Goal: Information Seeking & Learning: Learn about a topic

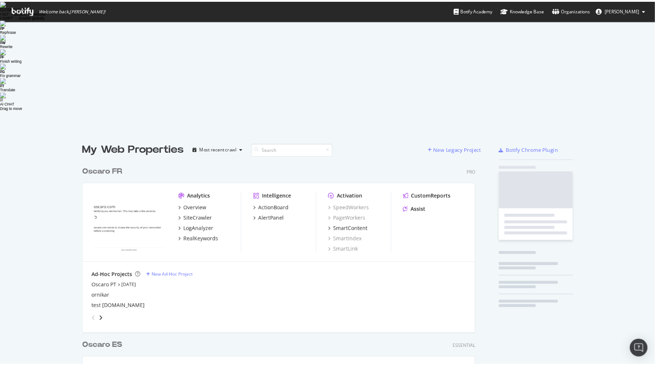
scroll to position [491, 482]
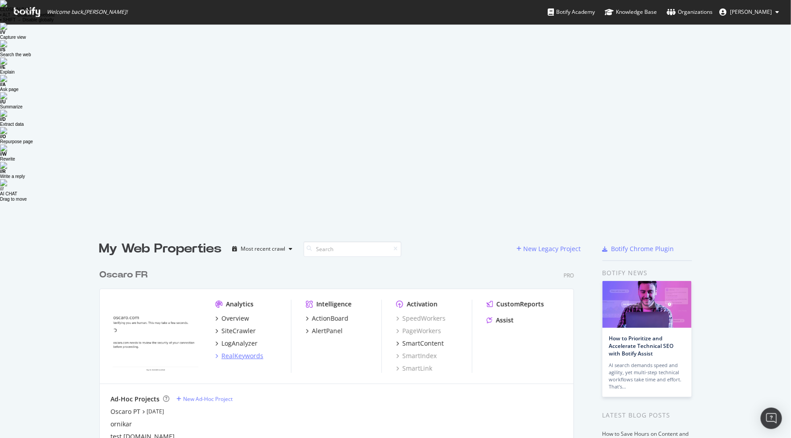
click at [239, 351] on div "RealKeywords" at bounding box center [242, 355] width 42 height 9
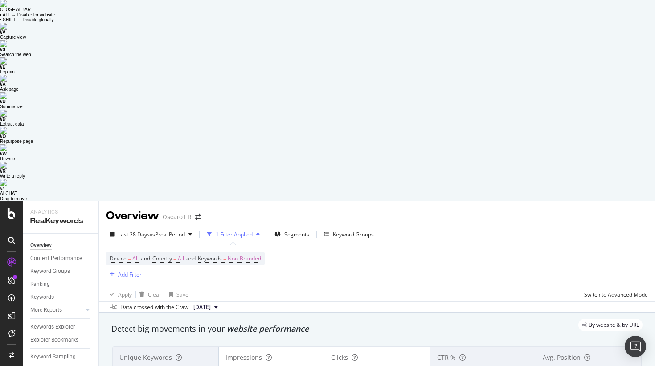
click at [286, 366] on div "7,681,832" at bounding box center [271, 372] width 92 height 12
click at [256, 366] on span "7,681,832" at bounding box center [243, 371] width 36 height 11
click at [292, 366] on div "7,681,832" at bounding box center [271, 372] width 92 height 12
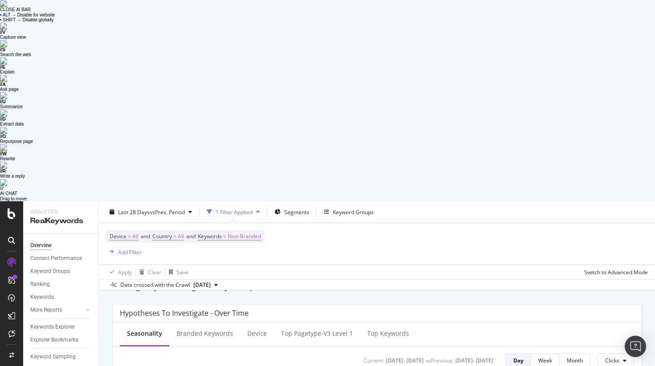
scroll to position [329, 0]
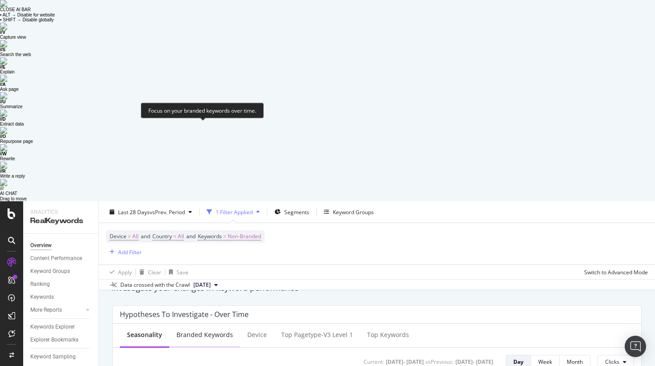
click at [219, 323] on div "Branded Keywords" at bounding box center [204, 335] width 71 height 25
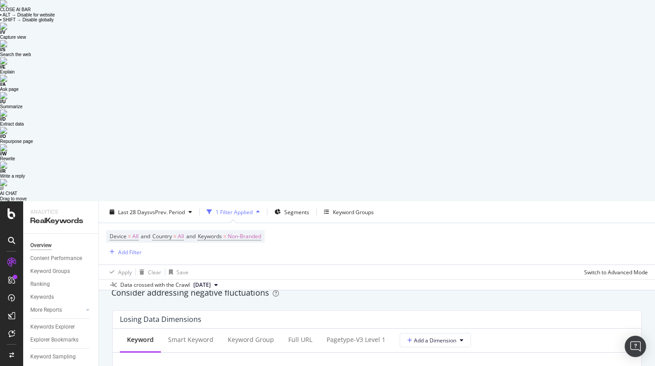
scroll to position [1046, 0]
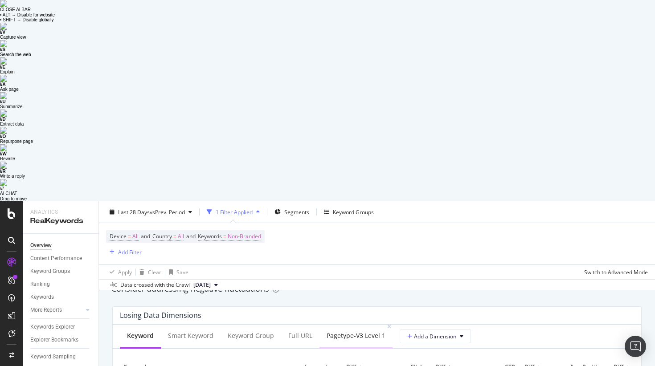
click at [329, 324] on div "pagetype-v3 Level 1" at bounding box center [355, 336] width 73 height 25
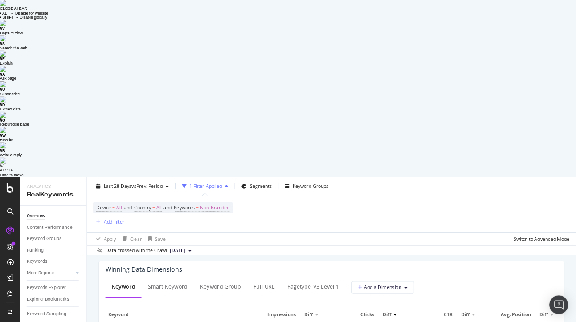
scroll to position [784, 0]
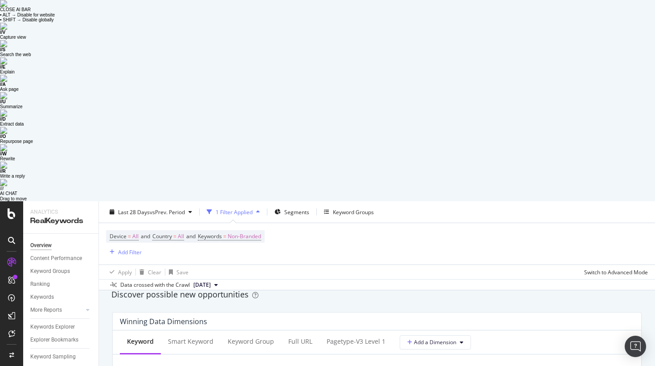
click at [329, 337] on div "pagetype-v3 Level 1" at bounding box center [356, 341] width 59 height 9
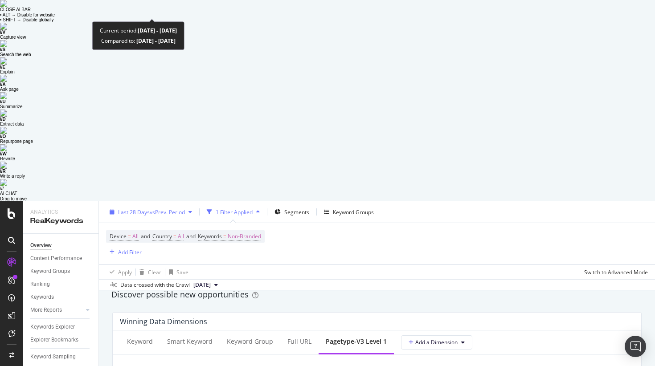
click at [189, 205] on div "Last 28 Days vs Prev. Period" at bounding box center [151, 211] width 90 height 13
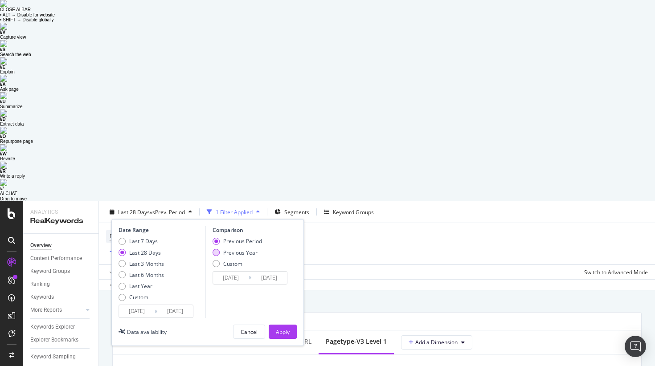
click at [241, 249] on div "Previous Year" at bounding box center [240, 253] width 34 height 8
type input "2024/08/13"
type input "2024/09/09"
click at [282, 328] on div "Apply" at bounding box center [283, 332] width 14 height 8
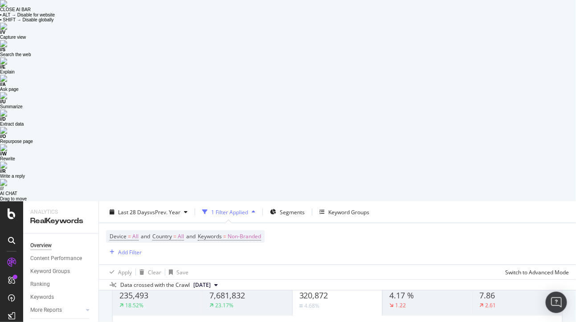
scroll to position [39, 0]
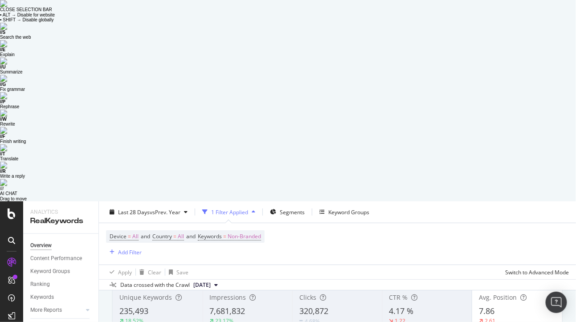
scroll to position [57, 0]
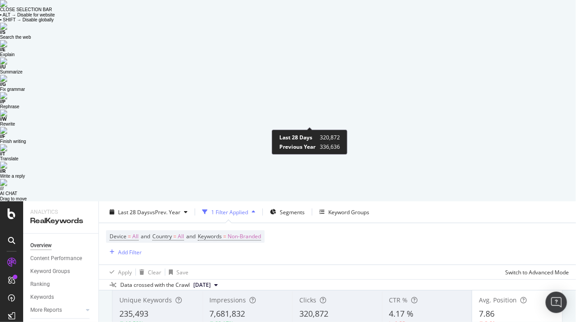
click at [315, 320] on div "4.68%" at bounding box center [312, 324] width 15 height 8
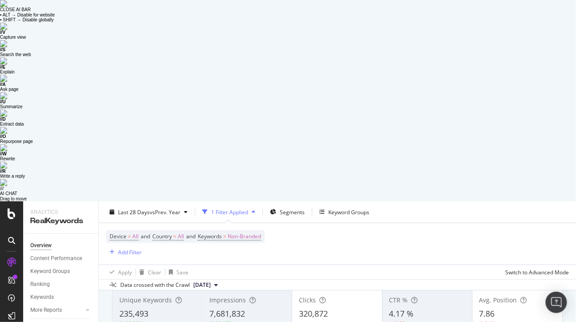
click at [487, 292] on div "Avg. Position 7.86 2.61" at bounding box center [518, 312] width 90 height 40
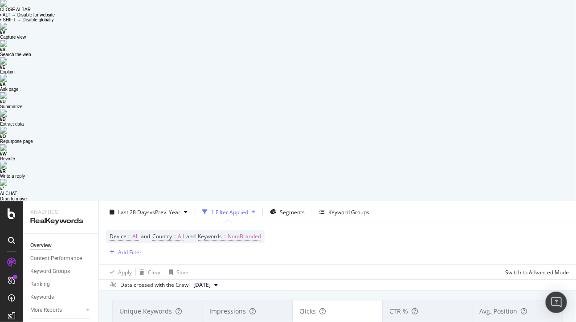
scroll to position [45, 0]
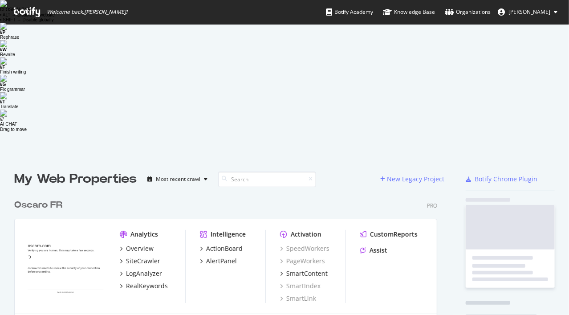
scroll to position [491, 430]
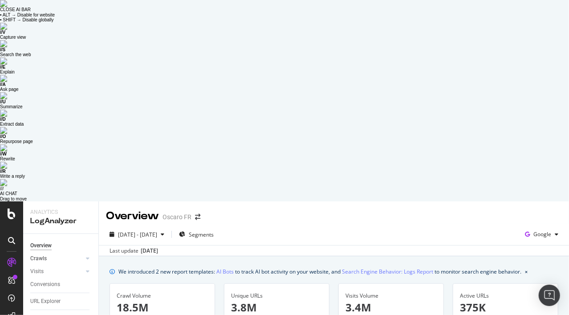
click at [52, 254] on link "Crawls" at bounding box center [56, 258] width 53 height 9
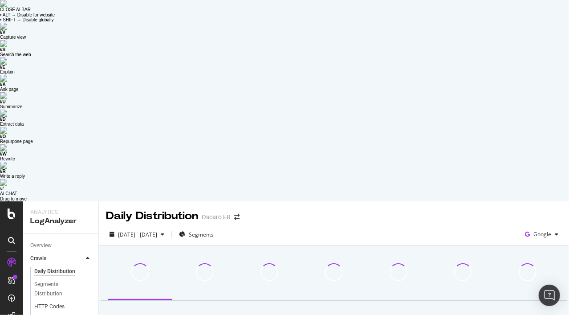
click at [73, 302] on link "HTTP Codes" at bounding box center [63, 306] width 58 height 9
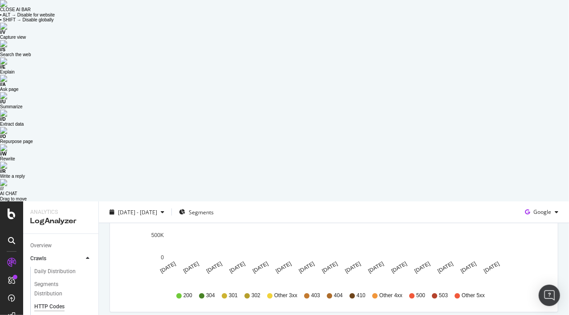
scroll to position [397, 0]
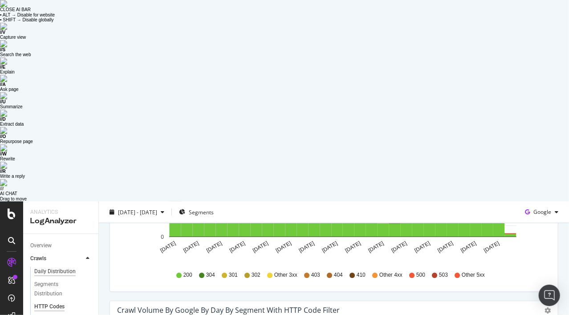
click at [62, 267] on div "Daily Distribution" at bounding box center [54, 271] width 41 height 9
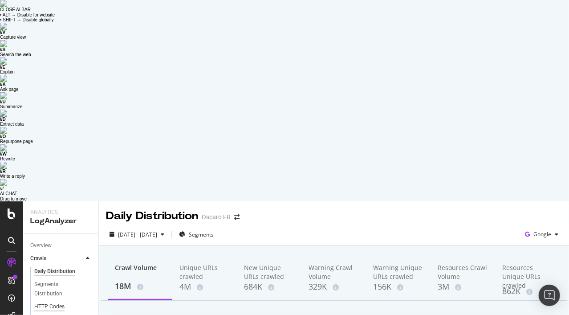
click at [55, 302] on div "HTTP Codes" at bounding box center [49, 306] width 30 height 9
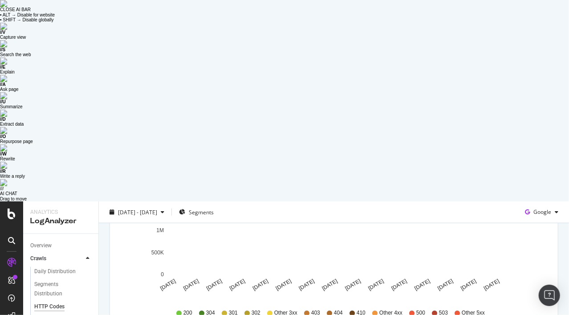
scroll to position [369, 0]
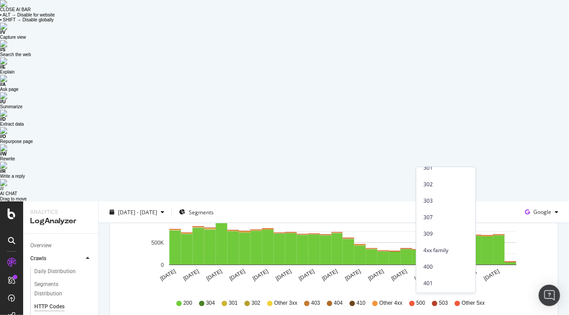
scroll to position [103, 0]
click at [443, 256] on span "4xx family" at bounding box center [446, 256] width 45 height 8
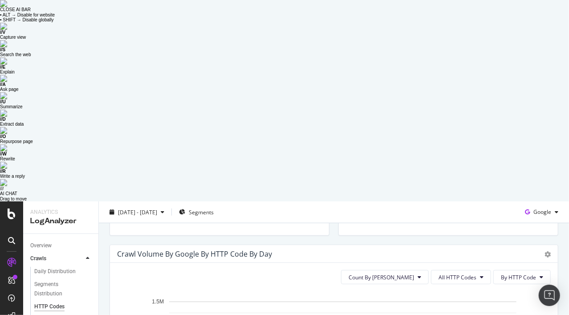
scroll to position [264, 0]
click at [459, 275] on span "All HTTP Codes" at bounding box center [458, 279] width 38 height 8
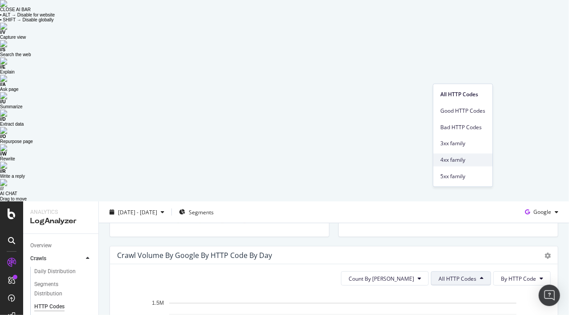
click at [454, 161] on span "4xx family" at bounding box center [463, 160] width 45 height 8
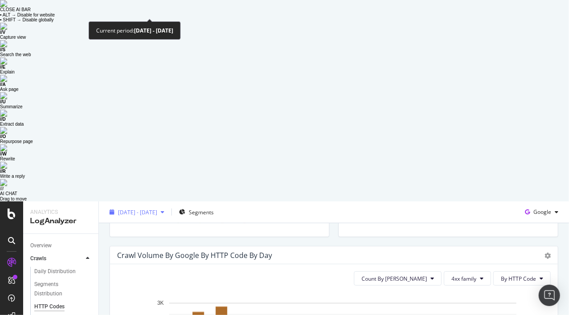
click at [157, 208] on span "2025 Aug. 13th - Sep. 11th" at bounding box center [137, 212] width 39 height 8
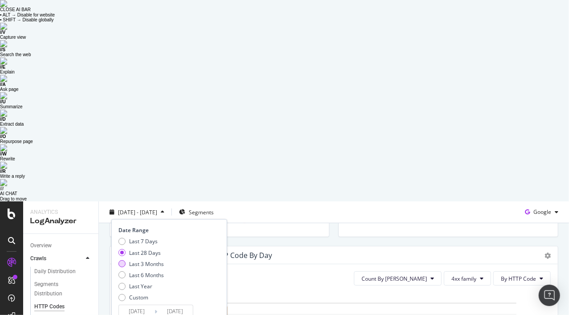
click at [149, 260] on div "Last 3 Months" at bounding box center [146, 264] width 35 height 8
click at [149, 271] on div "Last 6 Months" at bounding box center [146, 275] width 35 height 8
type input "[DATE]"
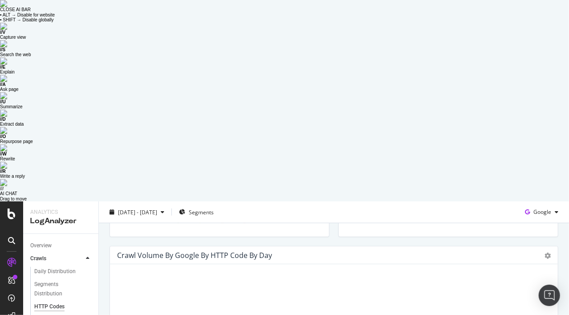
click at [7, 7] on img at bounding box center [3, 3] width 7 height 7
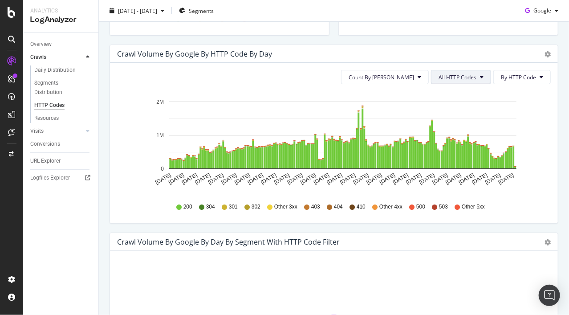
click at [459, 77] on span "All HTTP Codes" at bounding box center [458, 78] width 38 height 8
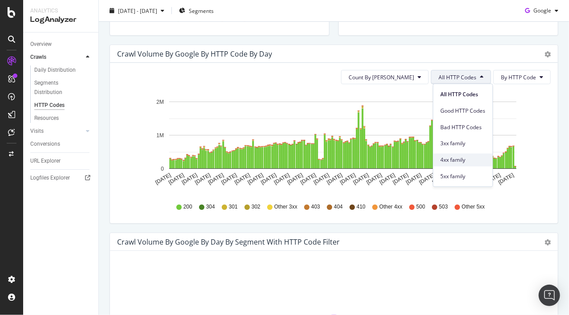
click at [469, 164] on span "4xx family" at bounding box center [463, 160] width 45 height 8
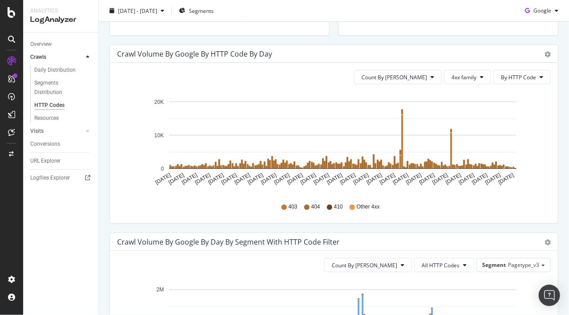
click at [64, 129] on link "Visits" at bounding box center [56, 131] width 53 height 9
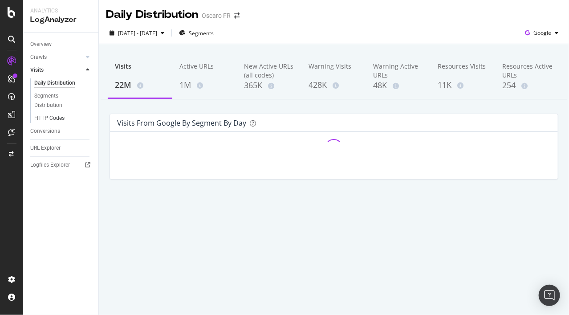
click at [70, 114] on link "HTTP Codes" at bounding box center [63, 118] width 58 height 9
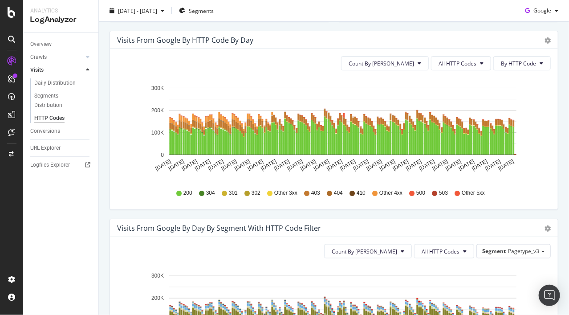
scroll to position [278, 0]
click at [474, 59] on span "All HTTP Codes" at bounding box center [458, 63] width 38 height 8
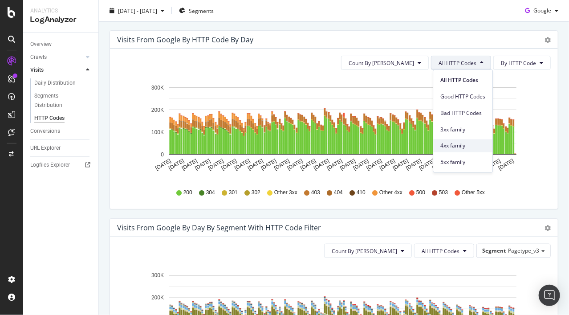
click at [465, 142] on span "4xx family" at bounding box center [463, 146] width 45 height 8
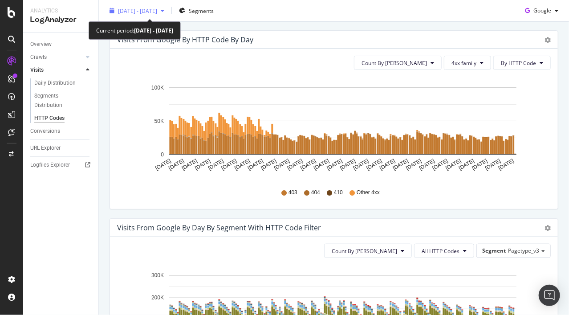
click at [157, 12] on span "2025 Mar. 12th - Sep. 11th" at bounding box center [137, 11] width 39 height 8
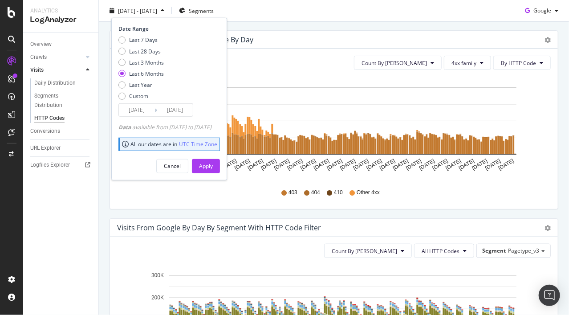
click at [254, 200] on div "403 404 410 Other 4xx" at bounding box center [334, 193] width 425 height 20
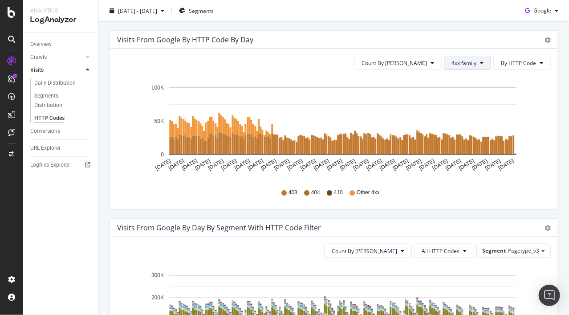
click at [470, 66] on button "4xx family" at bounding box center [467, 63] width 47 height 14
click at [496, 241] on div "Count By Day All HTTP Codes Segment Pagetype_v3 Hold CMD (⌘) while clicking to …" at bounding box center [334, 317] width 448 height 160
click at [466, 239] on div "Count By Day All HTTP Codes Segment Pagetype_v3 Hold CMD (⌘) while clicking to …" at bounding box center [334, 317] width 448 height 160
click at [462, 255] on button "All HTTP Codes" at bounding box center [444, 251] width 60 height 14
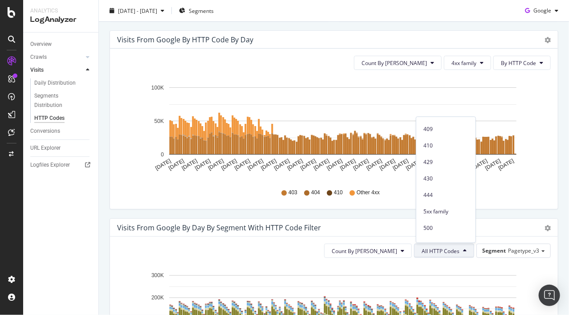
scroll to position [342, 0]
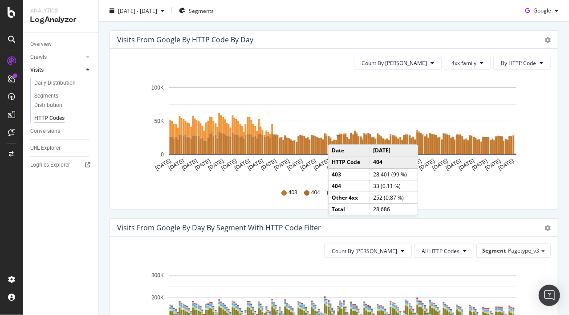
click at [309, 214] on div "Visits from google by HTTP Code by Day Timeline (by Value) Timeline (by Percent…" at bounding box center [334, 124] width 458 height 188
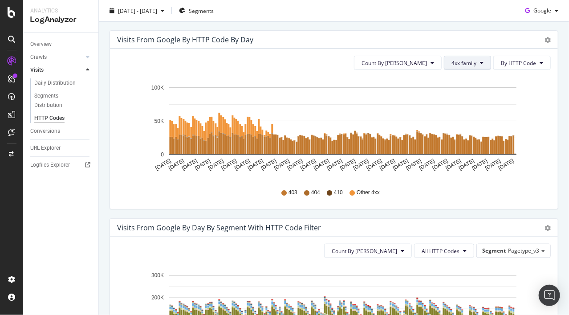
click at [470, 63] on span "4xx family" at bounding box center [464, 63] width 25 height 8
click at [426, 204] on div "Count By Day 4xx family By HTTP Code Hold CMD (⌘) while clicking to filter the …" at bounding box center [334, 129] width 448 height 160
click at [483, 66] on button "4xx family" at bounding box center [467, 63] width 47 height 14
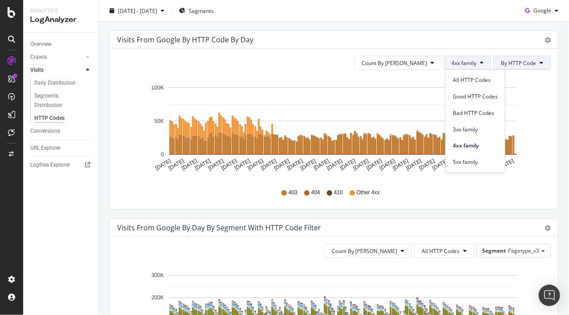
click at [532, 66] on button "By HTTP Code" at bounding box center [522, 63] width 57 height 14
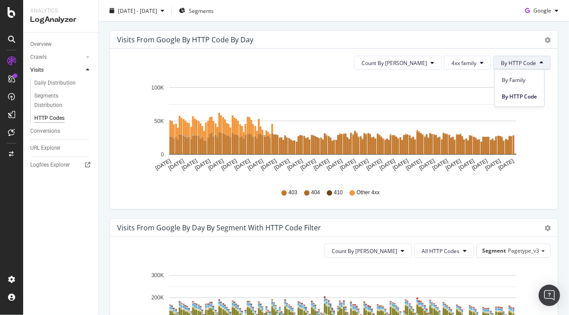
click at [458, 78] on icon "Mar 12 2025 Mar 19 2025 Mar 26 2025 Apr 02 2025 Apr 09 2025 Apr 16 2025 Apr 23 …" at bounding box center [334, 128] width 434 height 103
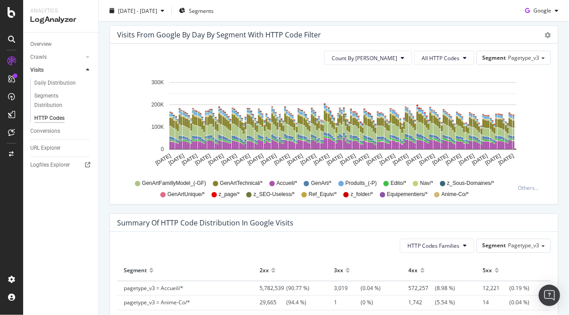
scroll to position [472, 0]
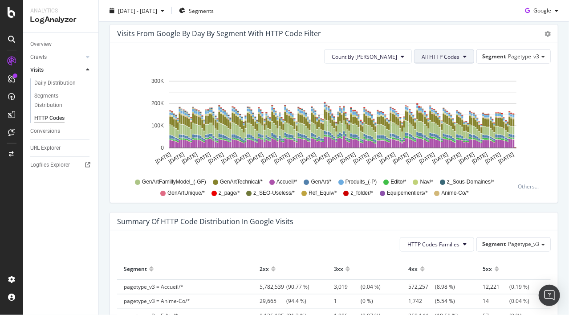
click at [458, 51] on button "All HTTP Codes" at bounding box center [444, 56] width 60 height 14
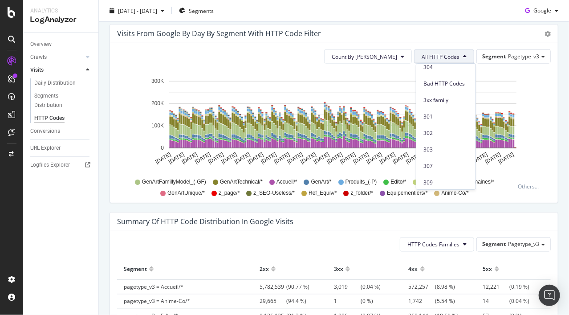
scroll to position [55, 0]
click at [445, 120] on span "301" at bounding box center [446, 118] width 45 height 8
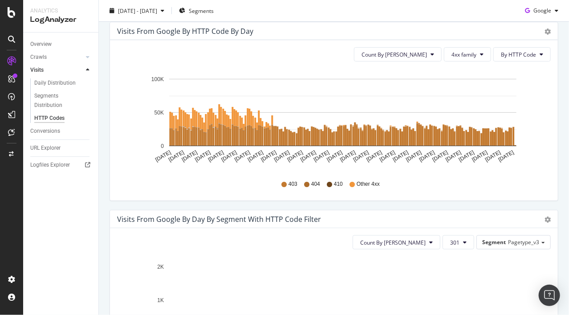
scroll to position [211, 0]
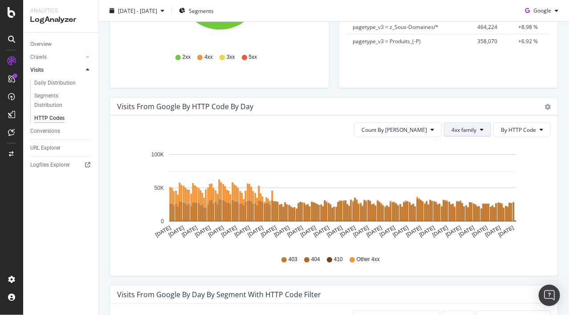
click at [473, 131] on span "4xx family" at bounding box center [464, 130] width 25 height 8
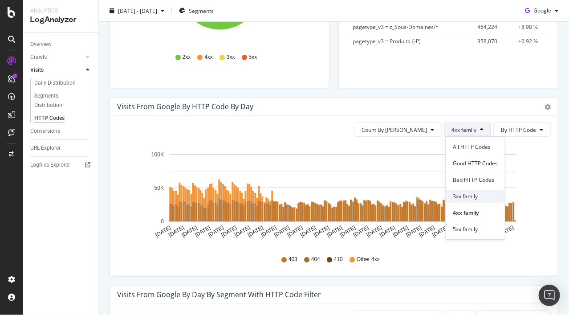
click at [471, 198] on span "3xx family" at bounding box center [475, 196] width 45 height 8
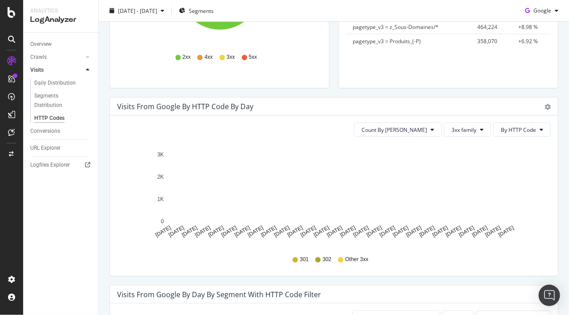
scroll to position [239, 0]
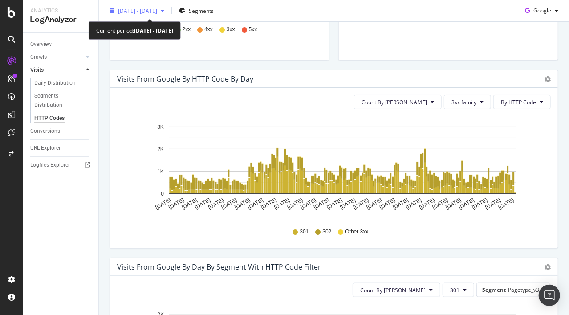
click at [143, 11] on span "[DATE] - [DATE]" at bounding box center [137, 11] width 39 height 8
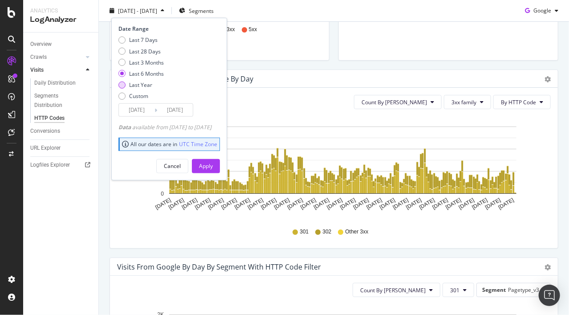
click at [151, 83] on div "Last Year" at bounding box center [140, 85] width 23 height 8
type input "2024/09/12"
click at [211, 161] on button "Apply" at bounding box center [206, 166] width 28 height 14
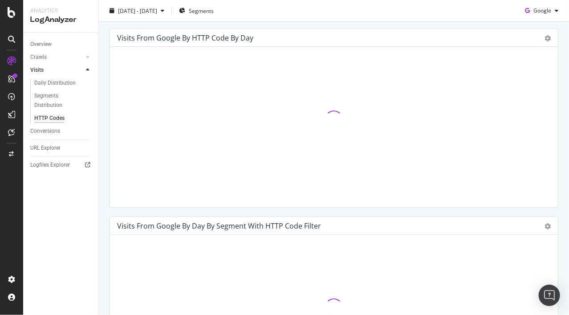
scroll to position [281, 0]
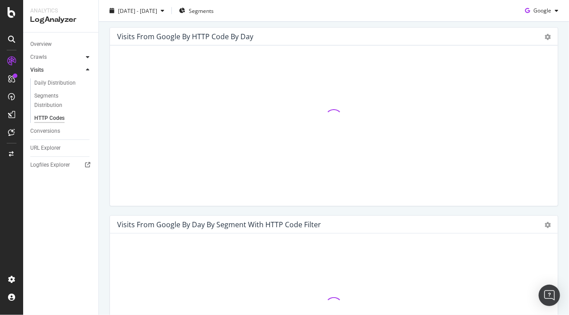
click at [91, 57] on div at bounding box center [87, 57] width 9 height 9
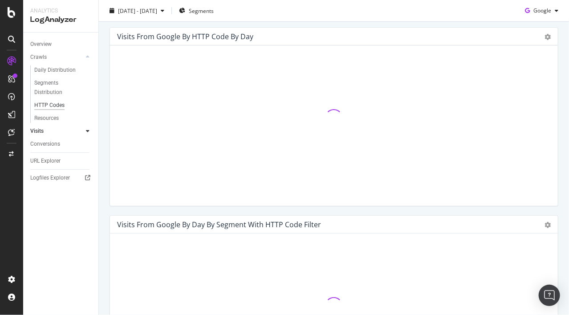
click at [57, 106] on div "HTTP Codes" at bounding box center [49, 105] width 30 height 9
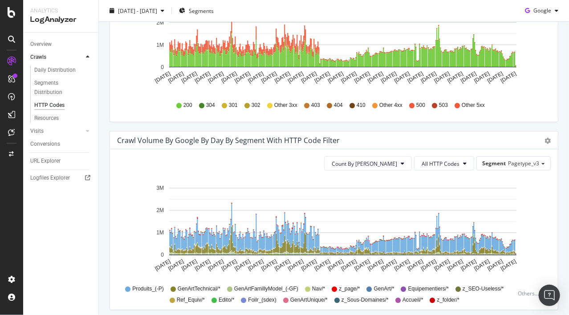
scroll to position [365, 0]
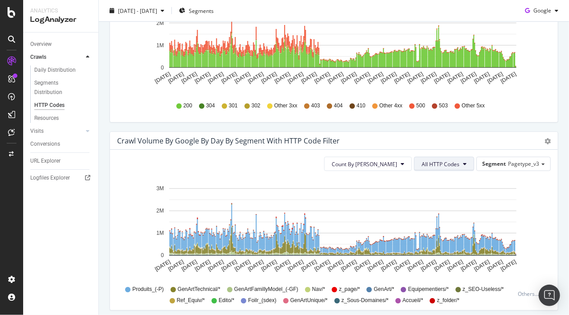
click at [444, 164] on span "All HTTP Codes" at bounding box center [441, 164] width 38 height 8
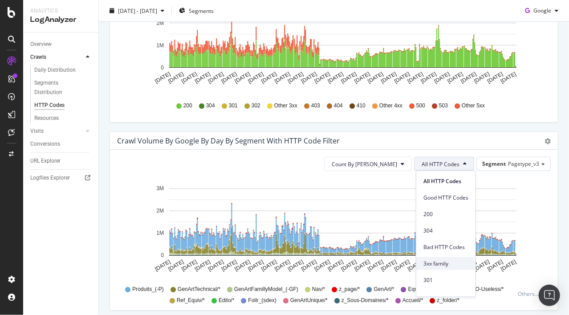
click at [449, 265] on span "3xx family" at bounding box center [446, 263] width 45 height 8
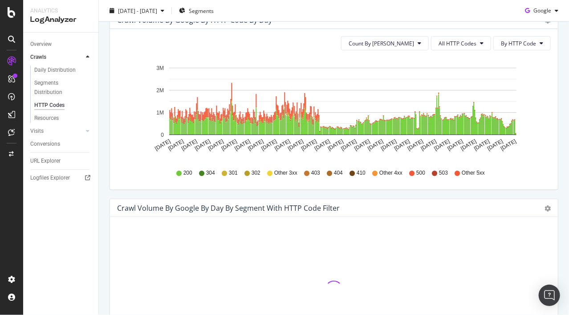
scroll to position [224, 0]
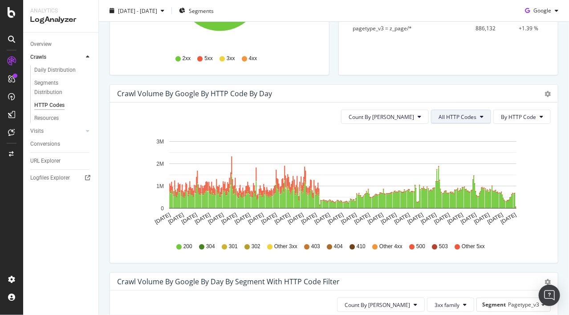
click at [463, 118] on span "All HTTP Codes" at bounding box center [458, 117] width 38 height 8
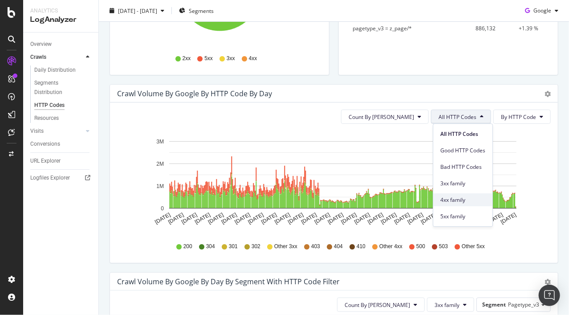
click at [457, 200] on span "4xx family" at bounding box center [463, 200] width 45 height 8
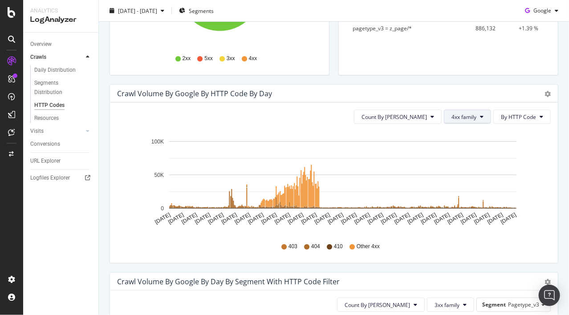
click at [461, 114] on span "4xx family" at bounding box center [464, 117] width 25 height 8
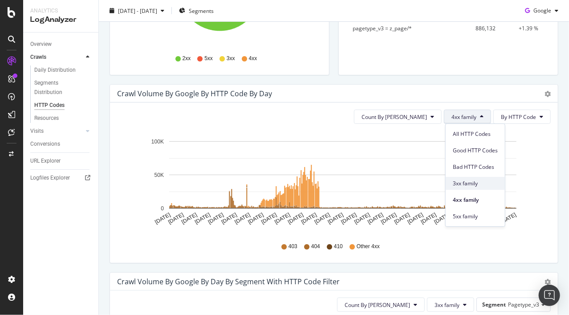
click at [462, 182] on span "3xx family" at bounding box center [475, 184] width 45 height 8
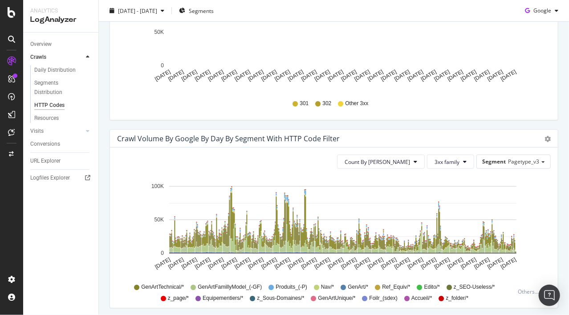
scroll to position [397, 0]
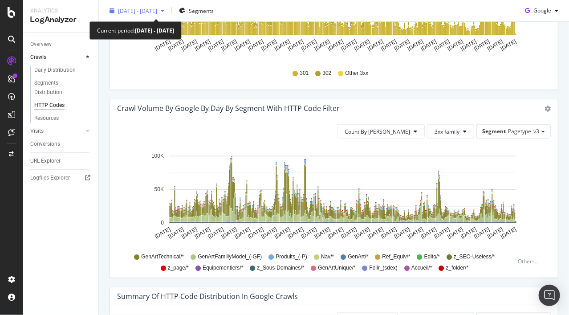
click at [157, 10] on span "2024 Sep. 12th - 2025 Sep. 11th" at bounding box center [137, 11] width 39 height 8
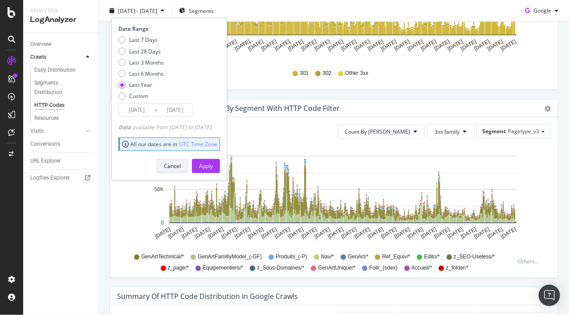
click at [181, 168] on div "Cancel" at bounding box center [172, 166] width 17 height 8
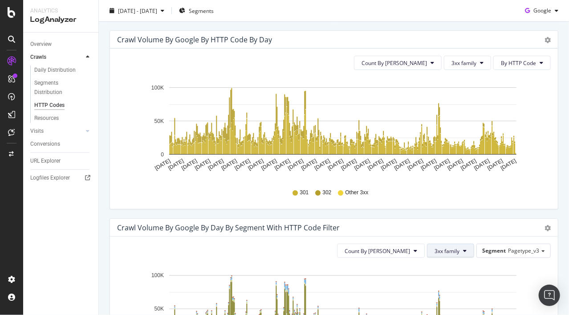
scroll to position [282, 0]
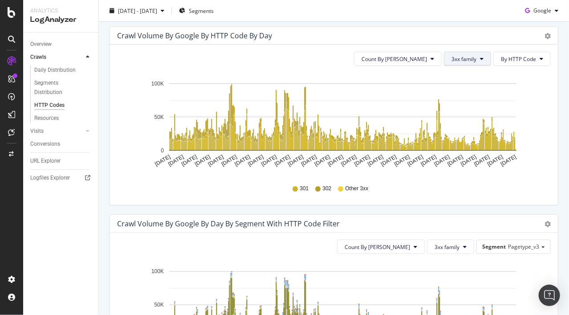
click at [466, 57] on span "3xx family" at bounding box center [464, 59] width 25 height 8
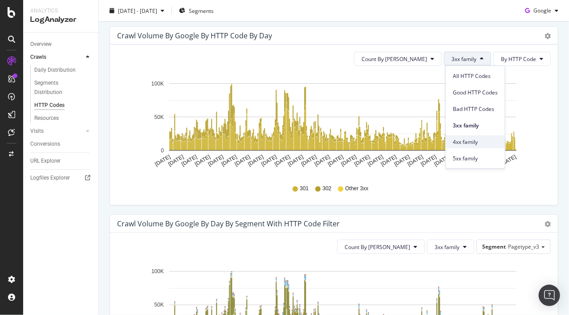
click at [461, 146] on div "4xx family" at bounding box center [475, 141] width 59 height 13
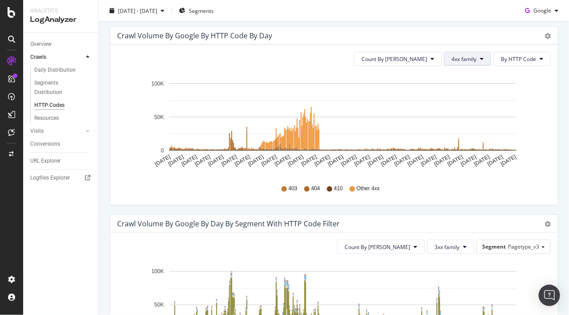
click at [467, 52] on button "4xx family" at bounding box center [467, 59] width 47 height 14
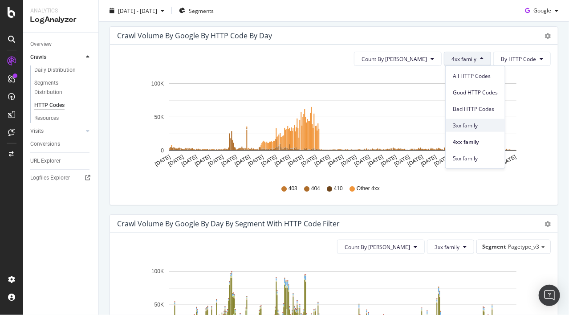
click at [456, 125] on span "3xx family" at bounding box center [475, 125] width 45 height 8
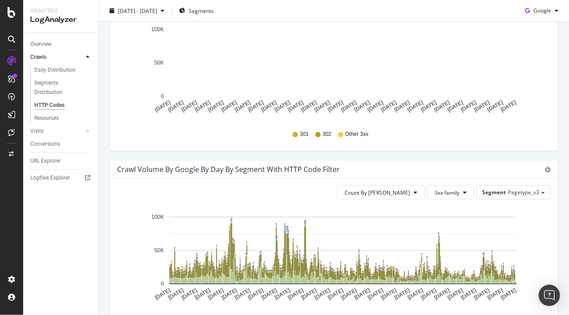
scroll to position [377, 0]
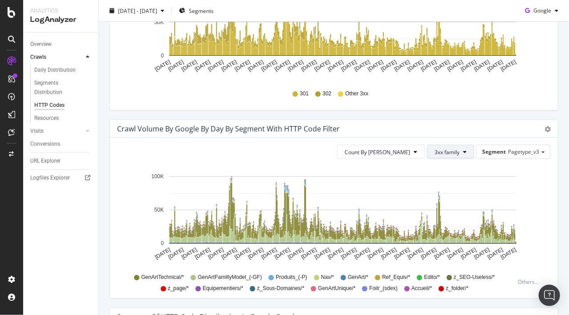
click at [446, 155] on button "3xx family" at bounding box center [450, 152] width 47 height 14
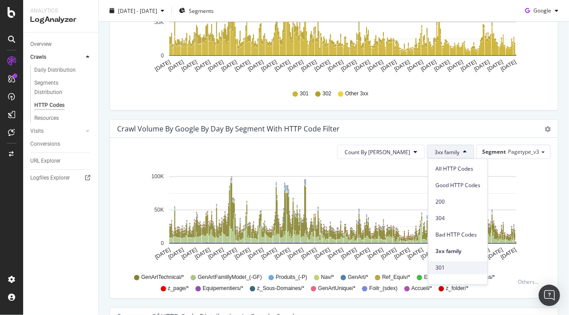
click at [458, 266] on span "301" at bounding box center [458, 268] width 45 height 8
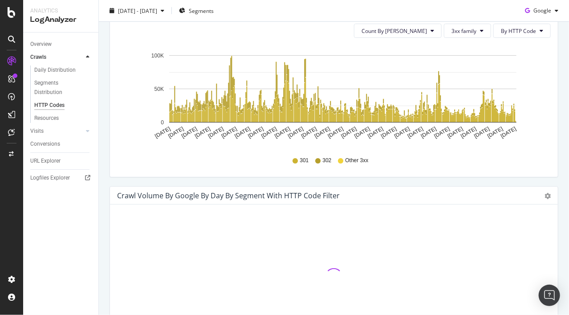
scroll to position [263, 0]
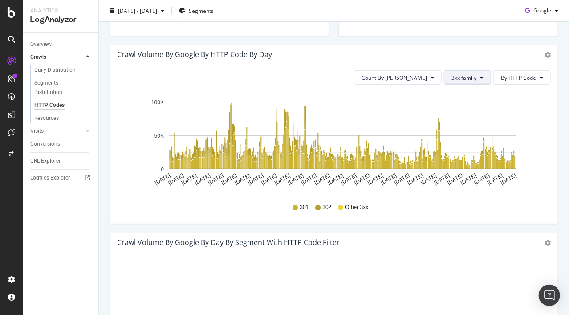
click at [466, 81] on span "3xx family" at bounding box center [464, 78] width 25 height 8
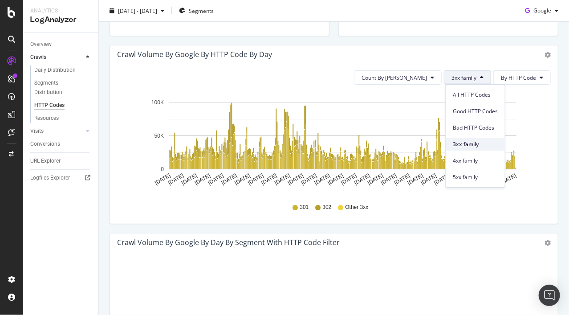
click at [470, 144] on span "3xx family" at bounding box center [475, 144] width 45 height 8
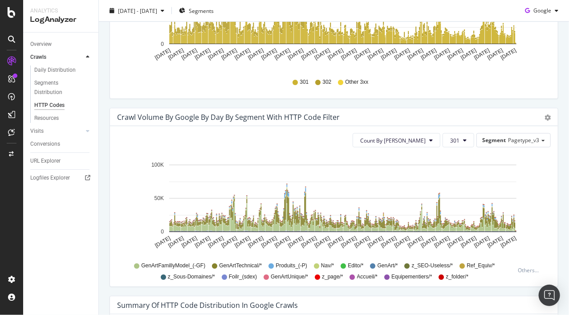
scroll to position [387, 0]
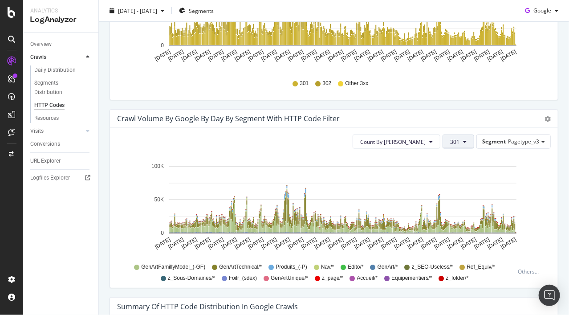
click at [461, 137] on button "301" at bounding box center [459, 142] width 32 height 14
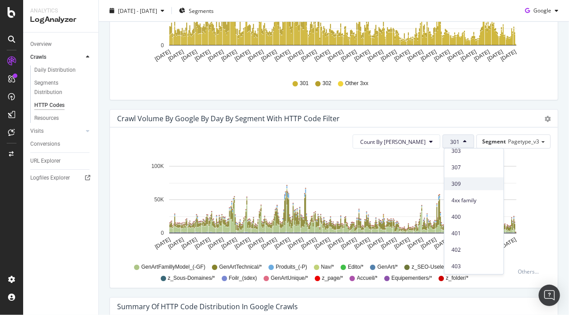
scroll to position [152, 0]
click at [469, 268] on span "404" at bounding box center [474, 270] width 45 height 8
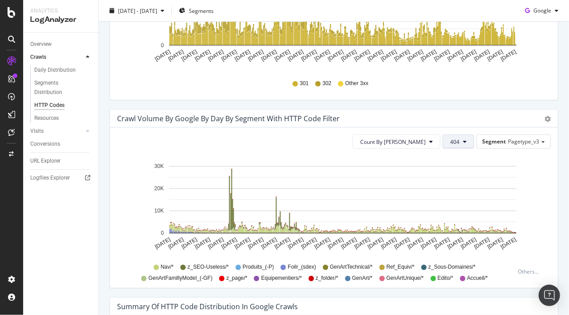
click at [466, 139] on icon at bounding box center [465, 141] width 4 height 5
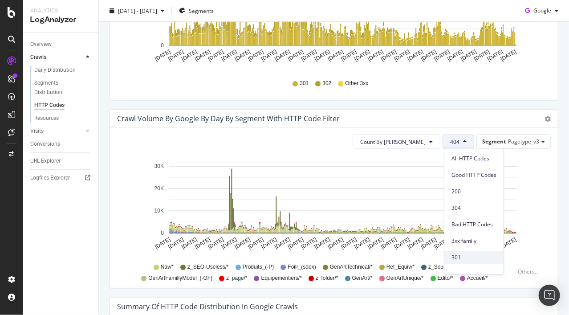
click at [466, 255] on span "301" at bounding box center [474, 258] width 45 height 8
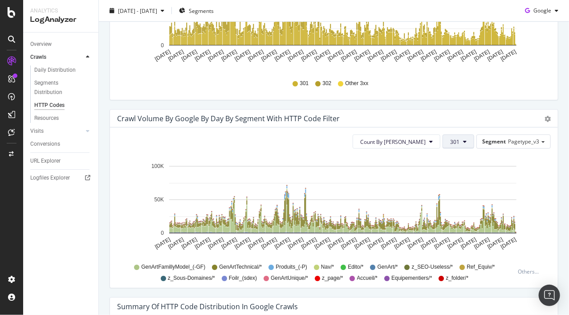
click at [460, 143] on span "301" at bounding box center [454, 142] width 9 height 8
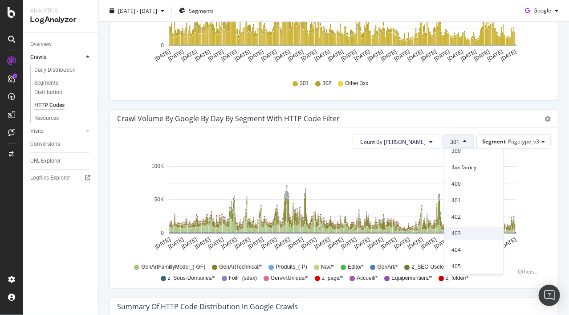
scroll to position [173, 0]
click at [487, 251] on span "404" at bounding box center [474, 249] width 45 height 8
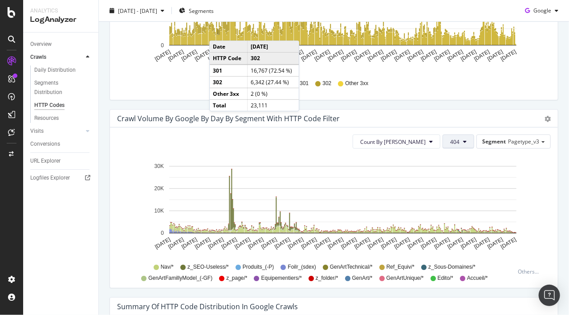
click at [459, 142] on span "404" at bounding box center [454, 142] width 9 height 8
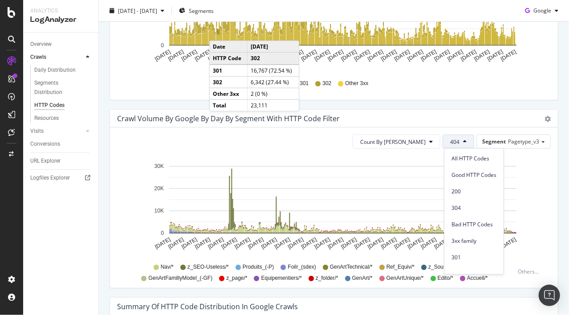
click at [459, 142] on span "404" at bounding box center [454, 142] width 9 height 8
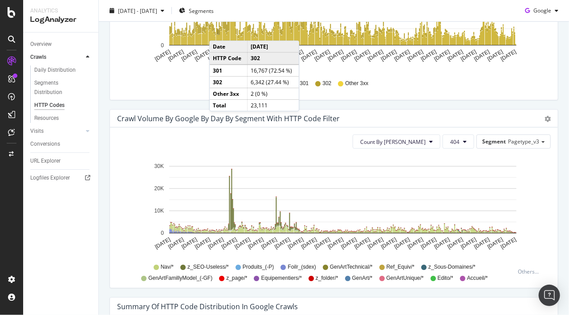
click at [120, 163] on icon "Sep 12 2024 Sep 26 2024 Oct 10 2024 Oct 24 2024 Nov 07 2024 Nov 21 2024 Dec 05 …" at bounding box center [334, 207] width 434 height 103
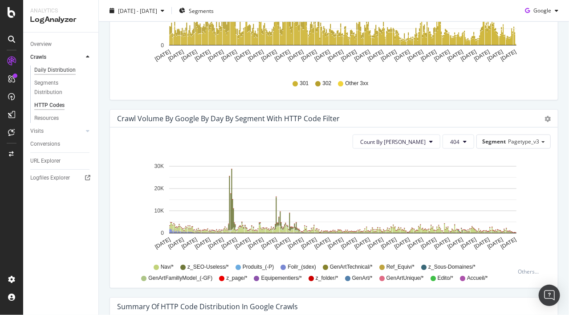
click at [61, 70] on div "Daily Distribution" at bounding box center [54, 69] width 41 height 9
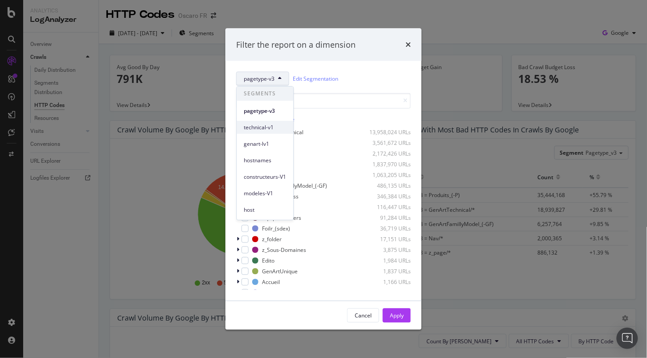
click at [267, 127] on span "technical-v1" at bounding box center [265, 127] width 42 height 8
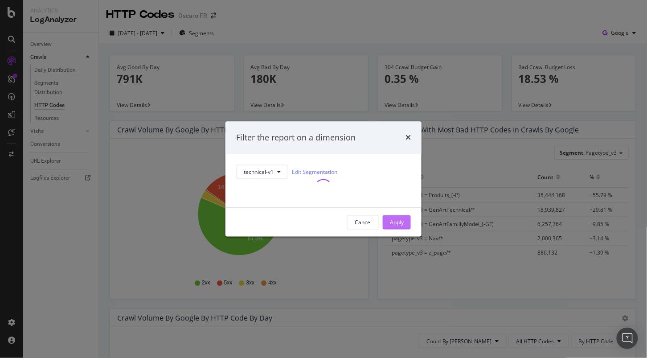
click at [397, 226] on div "Apply" at bounding box center [397, 222] width 14 height 8
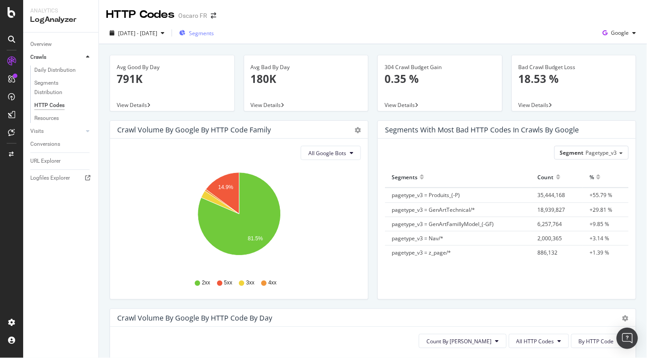
click at [217, 30] on button "Segments" at bounding box center [197, 33] width 42 height 14
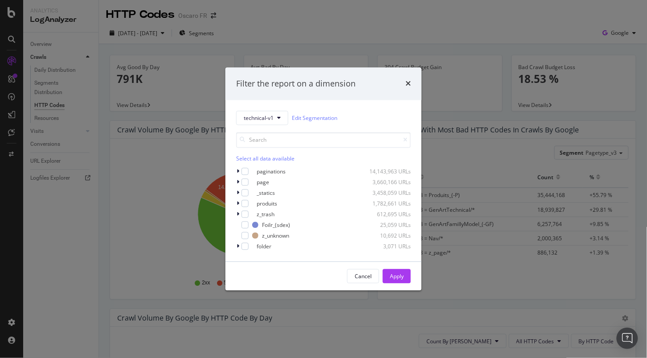
click at [262, 156] on div "Select all data available" at bounding box center [323, 159] width 175 height 8
click at [392, 278] on div "Apply" at bounding box center [397, 276] width 14 height 8
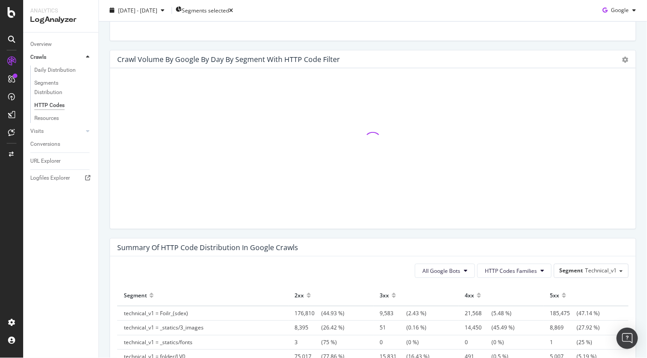
scroll to position [563, 0]
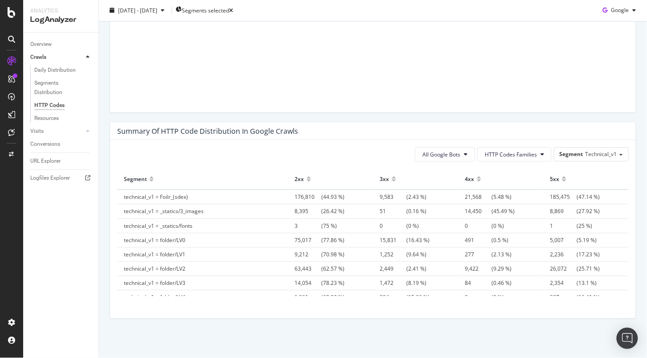
click at [477, 179] on div at bounding box center [479, 182] width 4 height 7
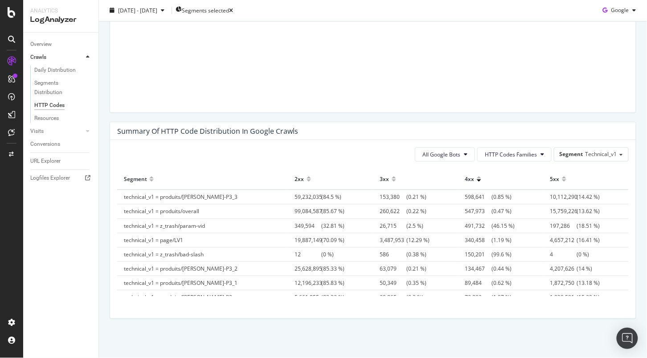
click at [477, 179] on div at bounding box center [479, 182] width 4 height 7
click at [477, 175] on div at bounding box center [479, 175] width 4 height 7
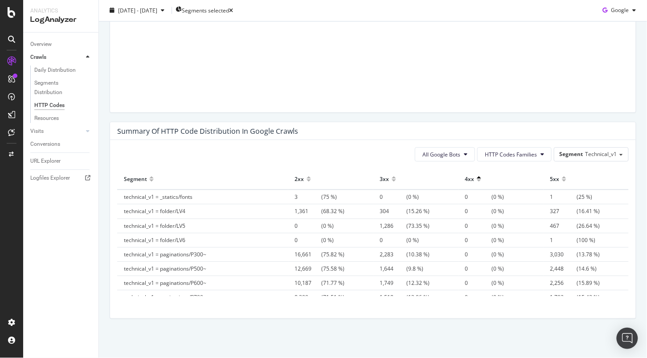
click at [477, 180] on div at bounding box center [479, 182] width 4 height 7
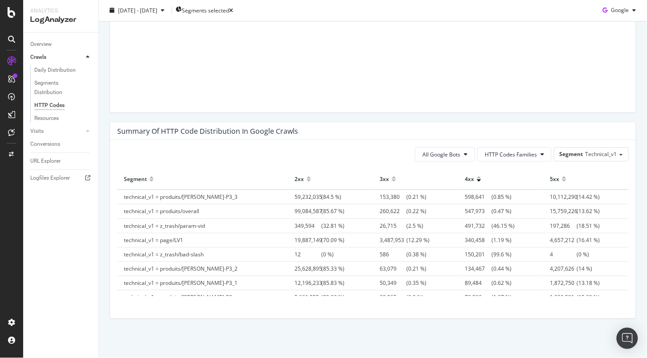
click at [392, 181] on div at bounding box center [394, 182] width 4 height 7
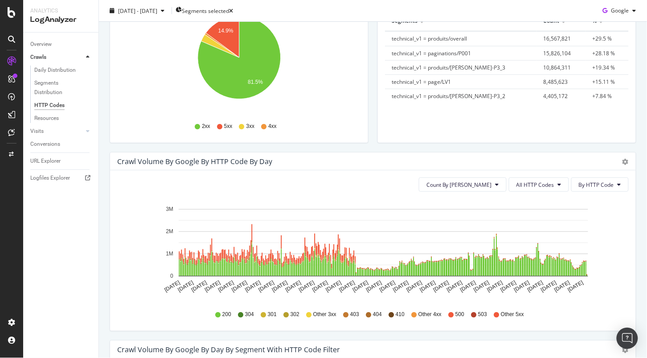
scroll to position [258, 0]
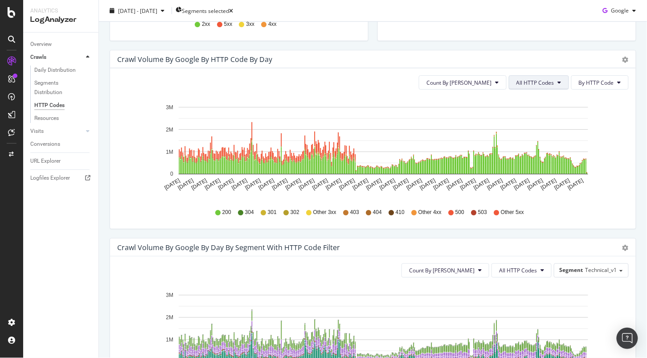
click at [548, 82] on span "All HTTP Codes" at bounding box center [535, 83] width 38 height 8
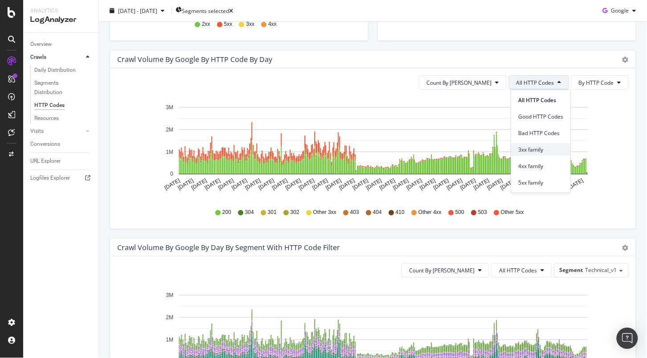
click at [544, 150] on span "3xx family" at bounding box center [540, 149] width 45 height 8
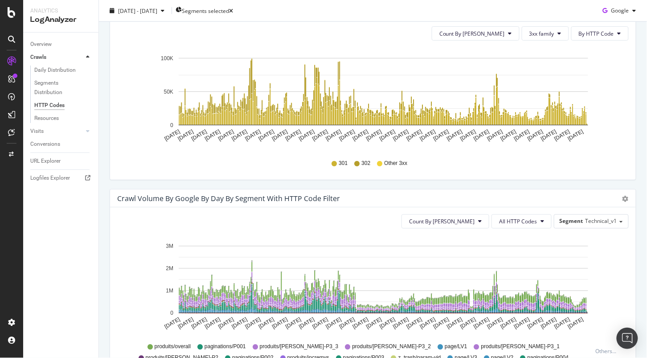
scroll to position [309, 0]
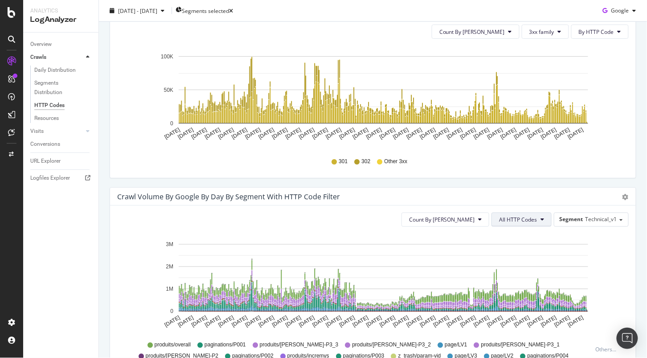
click at [535, 213] on button "All HTTP Codes" at bounding box center [521, 220] width 60 height 14
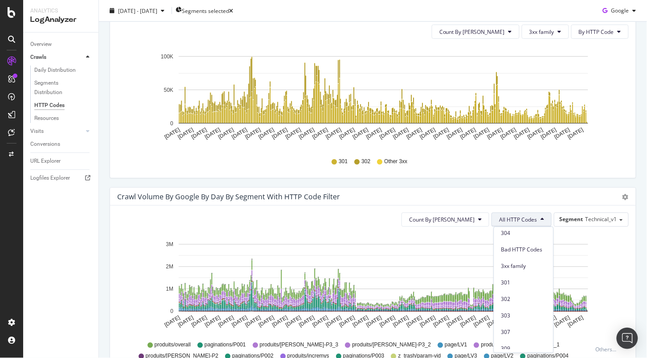
scroll to position [41, 0]
click at [532, 277] on span "3xx family" at bounding box center [523, 278] width 45 height 8
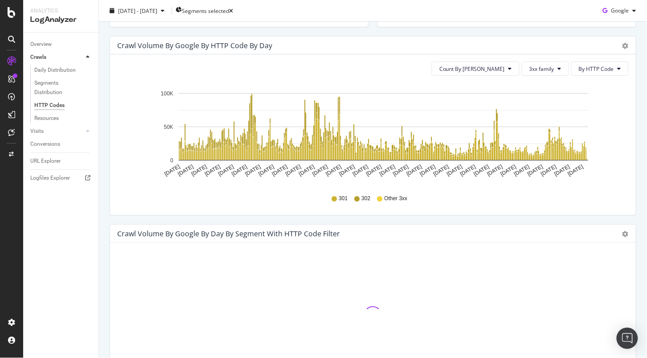
scroll to position [281, 0]
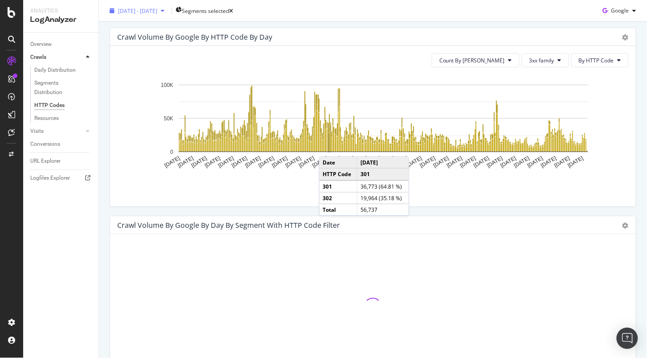
click at [168, 15] on div "2024 Sep. 12th - 2025 Sep. 11th" at bounding box center [137, 10] width 62 height 13
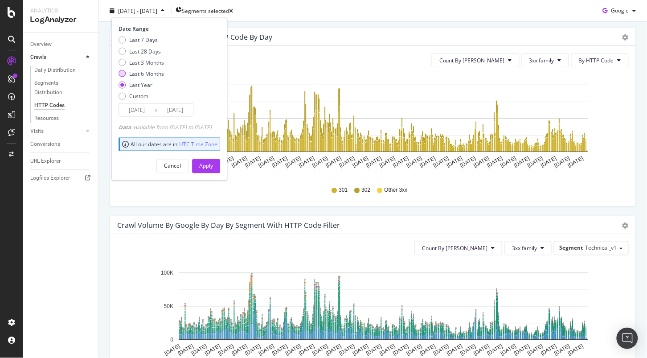
click at [148, 74] on div "Last 6 Months" at bounding box center [146, 74] width 35 height 8
type input "2025/03/12"
click at [213, 164] on div "Apply" at bounding box center [206, 166] width 14 height 8
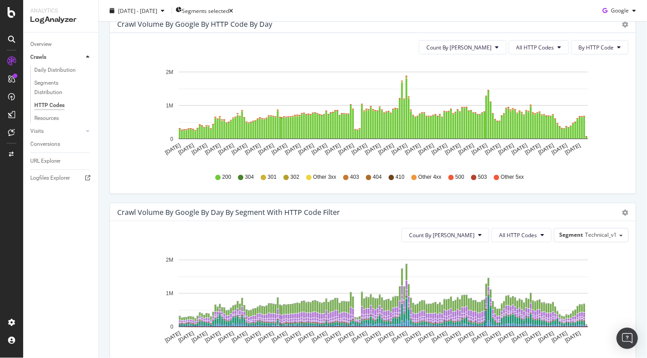
scroll to position [282, 0]
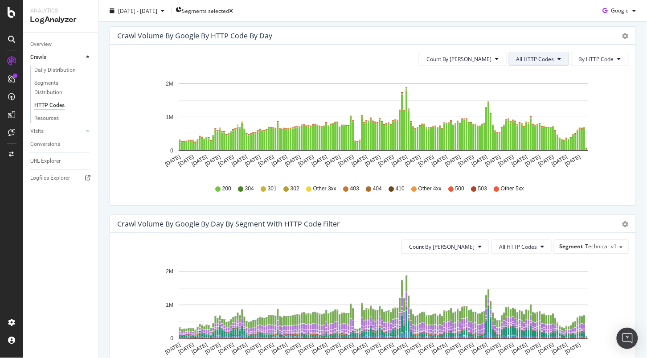
click at [536, 60] on span "All HTTP Codes" at bounding box center [535, 59] width 38 height 8
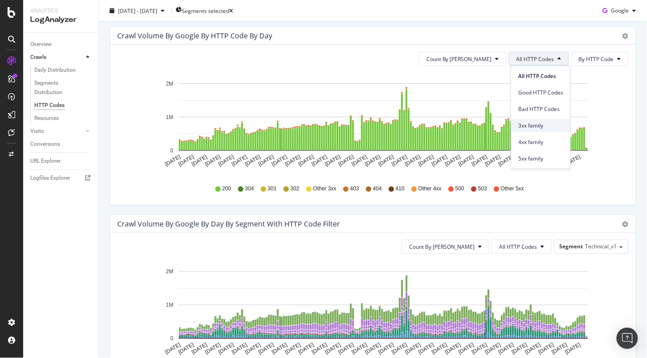
click at [542, 123] on span "3xx family" at bounding box center [540, 126] width 45 height 8
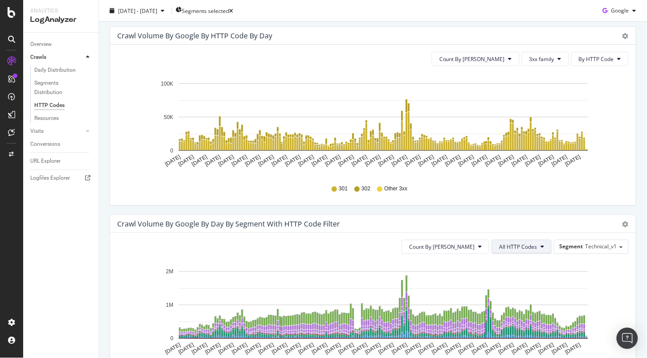
click at [539, 250] on button "All HTTP Codes" at bounding box center [521, 247] width 60 height 14
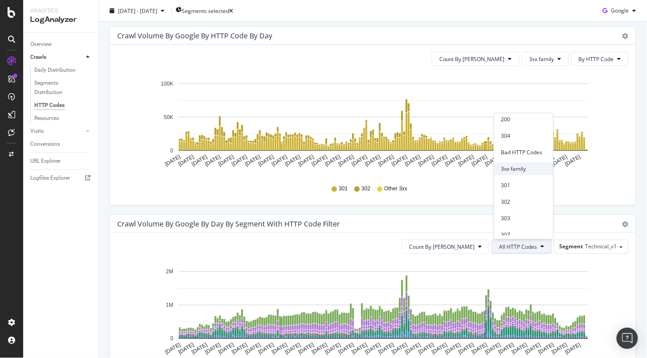
scroll to position [37, 0]
click at [530, 164] on div "3xx family" at bounding box center [523, 169] width 59 height 13
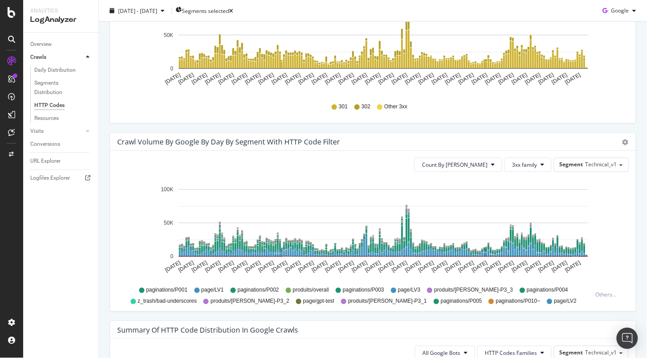
scroll to position [563, 0]
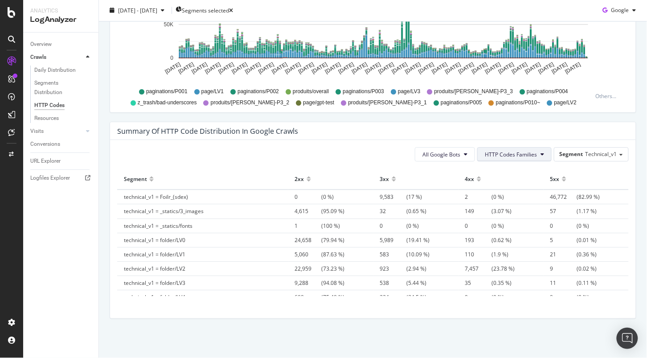
click at [493, 156] on span "HTTP Codes Families" at bounding box center [511, 155] width 52 height 8
click at [512, 209] on div "3xx Family" at bounding box center [513, 204] width 66 height 13
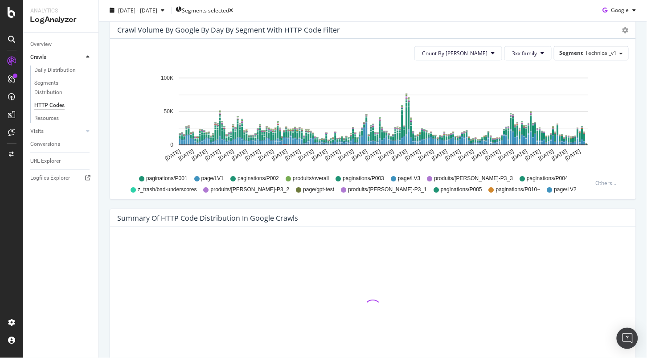
scroll to position [415, 0]
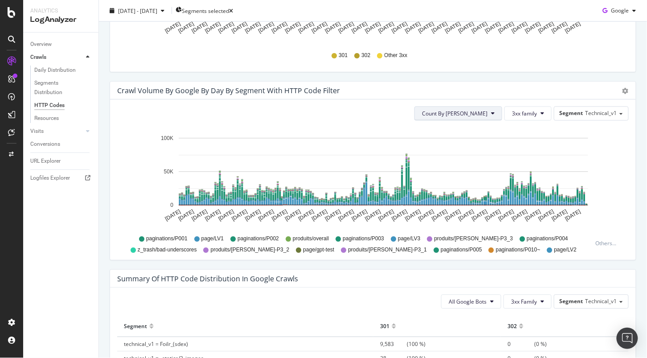
click at [491, 106] on button "Count By [PERSON_NAME]" at bounding box center [458, 113] width 88 height 14
click at [480, 145] on span "Cumulated (all codes)" at bounding box center [489, 147] width 67 height 8
click at [406, 123] on div "Count By Day 3xx family Segment Technical_v1 Hold CMD (⌘) while clicking to fil…" at bounding box center [373, 179] width 526 height 160
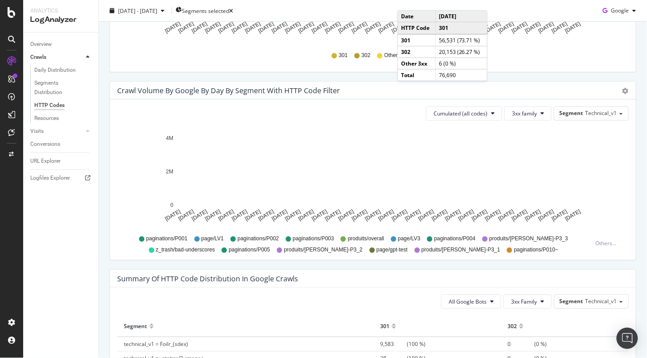
scroll to position [294, 0]
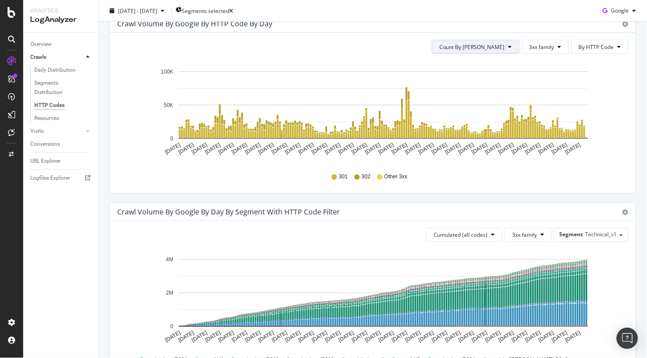
click at [491, 46] on span "Count By [PERSON_NAME]" at bounding box center [471, 47] width 65 height 8
click at [489, 78] on span "Cumulated (all codes)" at bounding box center [506, 81] width 67 height 8
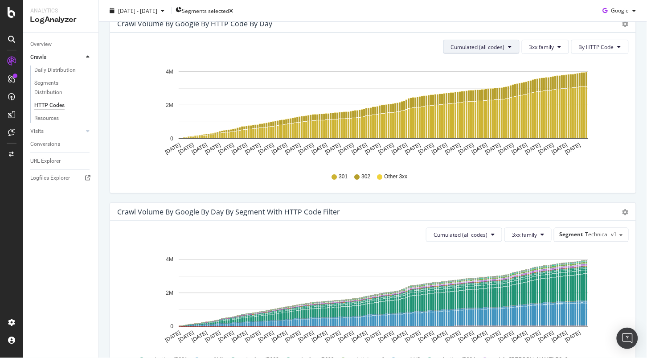
click at [499, 51] on button "Cumulated (all codes)" at bounding box center [481, 47] width 76 height 14
click at [486, 68] on div "Count By [PERSON_NAME]" at bounding box center [486, 64] width 80 height 13
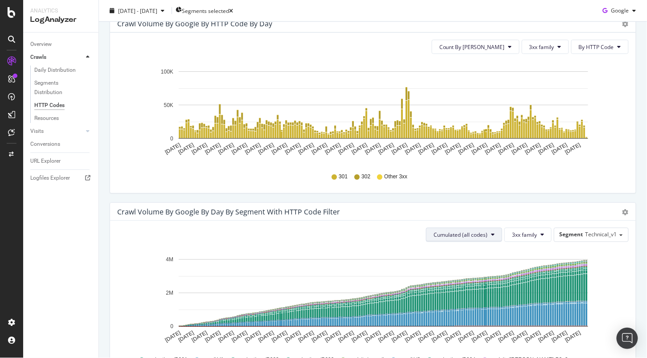
click at [462, 235] on span "Cumulated (all codes)" at bounding box center [460, 235] width 54 height 8
click at [458, 253] on span "Count By [PERSON_NAME]" at bounding box center [467, 252] width 65 height 8
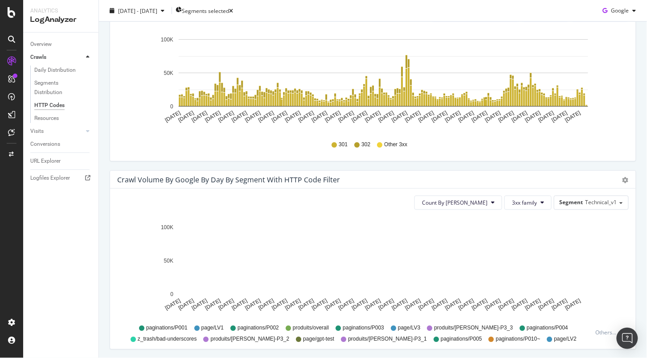
scroll to position [325, 0]
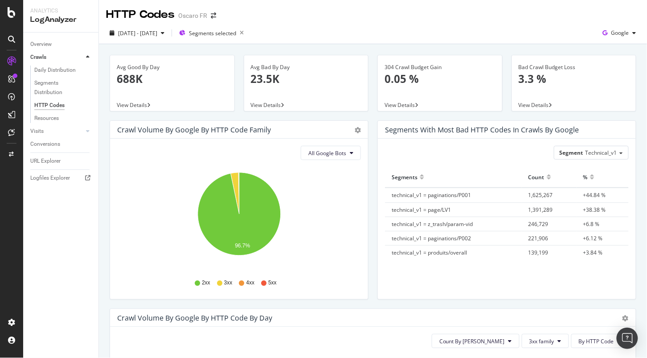
scroll to position [325, 0]
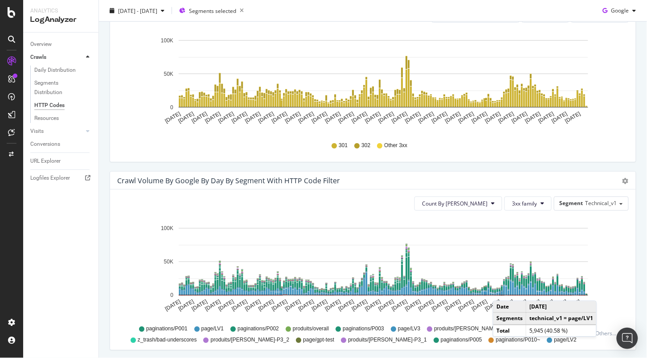
click at [224, 330] on span "page/LV1" at bounding box center [212, 329] width 23 height 8
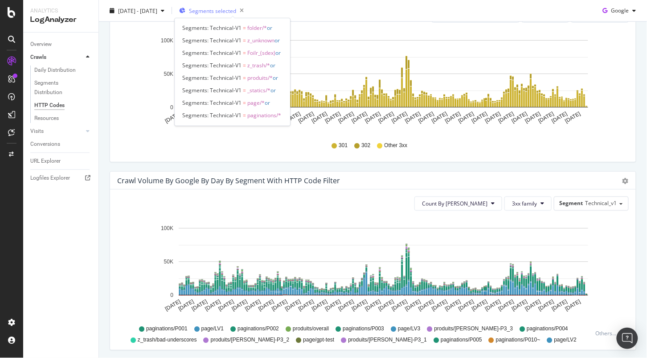
click at [226, 12] on span "Segments selected" at bounding box center [212, 11] width 47 height 8
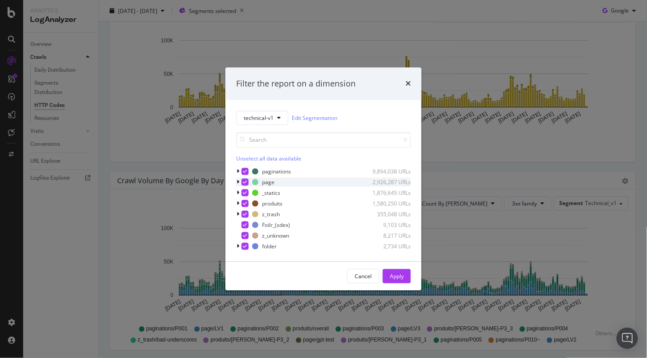
click at [237, 180] on icon "modal" at bounding box center [238, 182] width 3 height 5
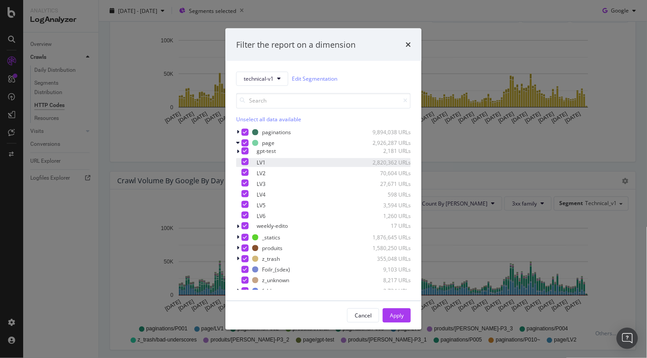
click at [247, 163] on icon "modal" at bounding box center [245, 161] width 4 height 4
click at [392, 314] on div "Apply" at bounding box center [397, 315] width 14 height 8
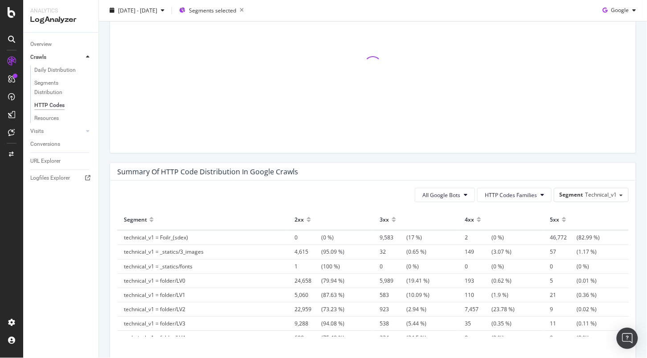
scroll to position [563, 0]
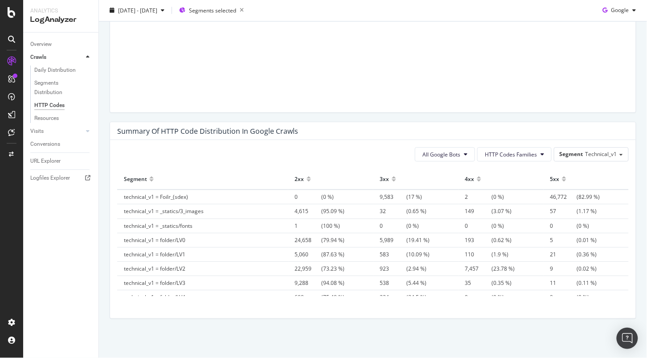
click at [392, 179] on div at bounding box center [394, 182] width 4 height 7
click at [477, 179] on div at bounding box center [479, 182] width 4 height 7
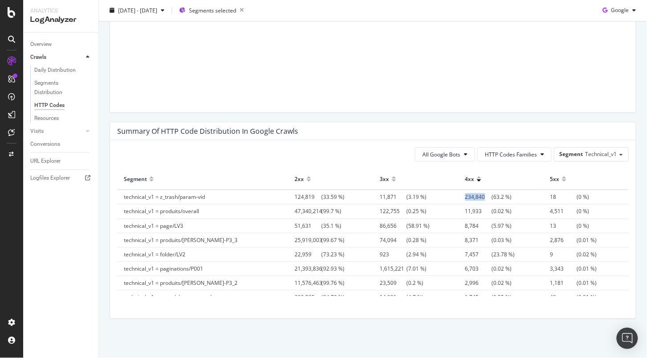
drag, startPoint x: 482, startPoint y: 195, endPoint x: 460, endPoint y: 196, distance: 21.9
click at [460, 196] on td "234,840 (63.2 %)" at bounding box center [500, 196] width 85 height 15
click at [392, 180] on div at bounding box center [394, 182] width 4 height 7
click at [392, 175] on div at bounding box center [394, 175] width 4 height 7
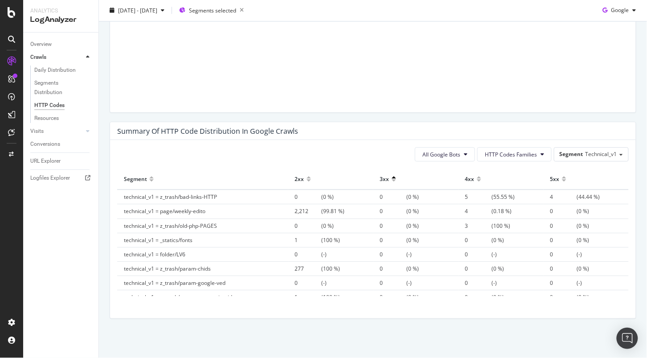
click at [392, 179] on div at bounding box center [394, 182] width 4 height 7
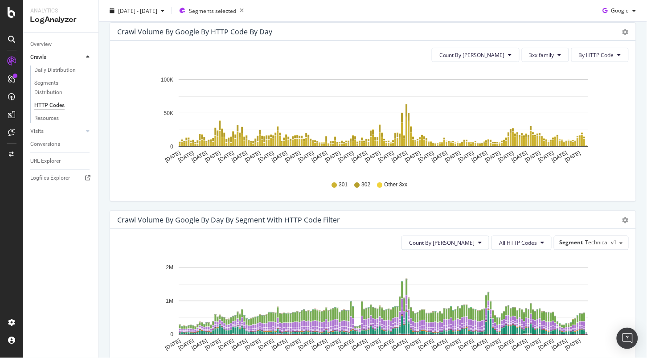
scroll to position [269, 0]
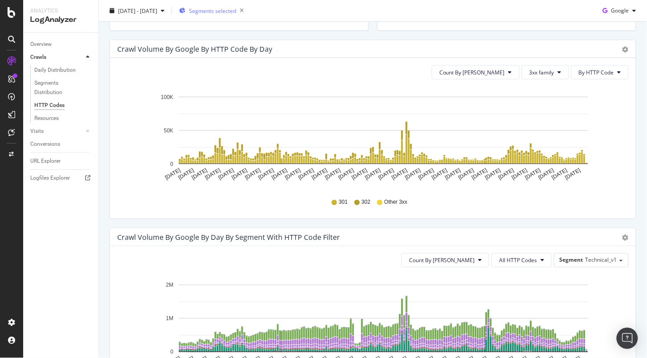
click at [236, 16] on div "Segments selected" at bounding box center [213, 10] width 68 height 12
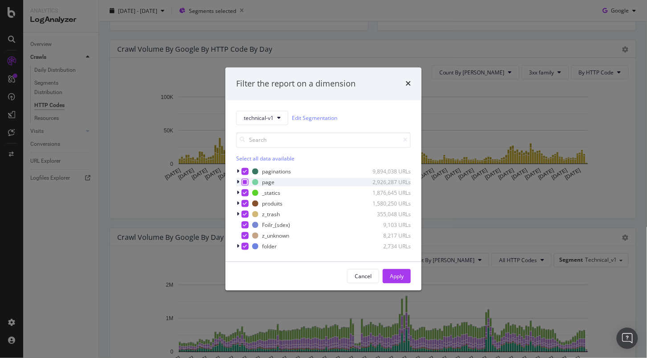
click at [242, 182] on div "modal" at bounding box center [244, 182] width 7 height 7
click at [257, 159] on div "Unselect all data available" at bounding box center [323, 159] width 175 height 8
click at [267, 159] on div "Select all data available" at bounding box center [323, 159] width 175 height 8
click at [401, 279] on div "Apply" at bounding box center [397, 276] width 14 height 8
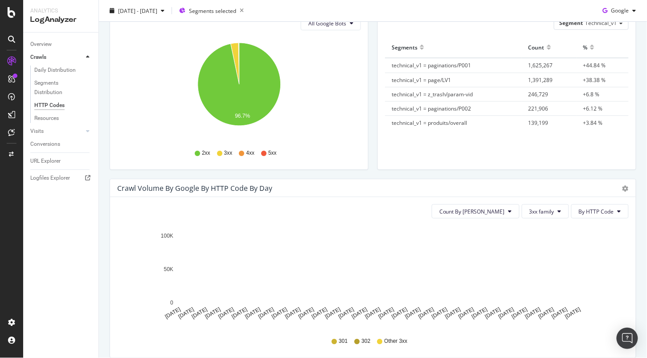
scroll to position [83, 0]
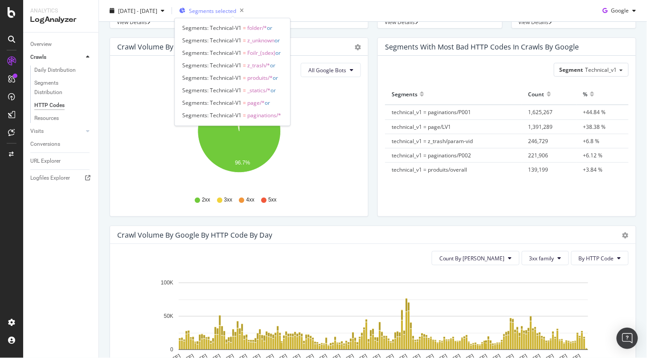
click at [214, 11] on span "Segments selected" at bounding box center [212, 11] width 47 height 8
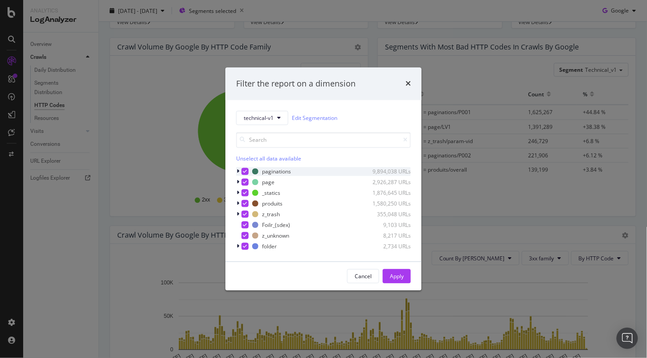
click at [237, 171] on icon "modal" at bounding box center [238, 171] width 3 height 5
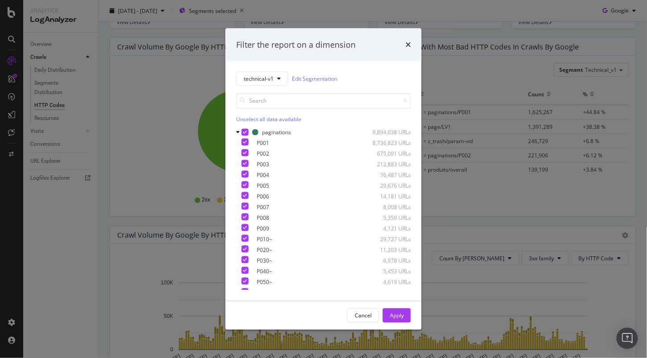
click at [248, 131] on div "modal" at bounding box center [244, 132] width 7 height 7
click at [264, 118] on div "Unselect all data available" at bounding box center [323, 120] width 175 height 8
click at [250, 120] on div "Unselect all data available" at bounding box center [323, 120] width 175 height 8
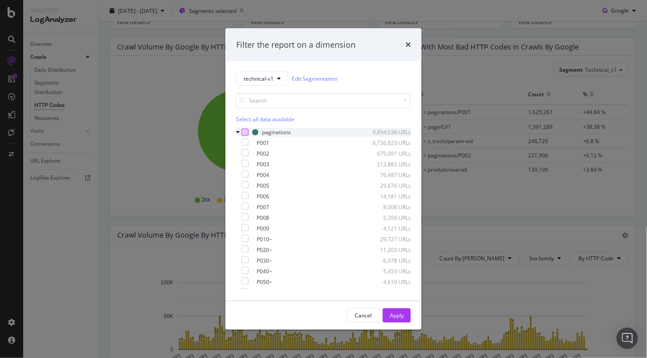
click at [246, 131] on div "modal" at bounding box center [244, 132] width 7 height 7
click at [236, 131] on icon "modal" at bounding box center [238, 132] width 4 height 5
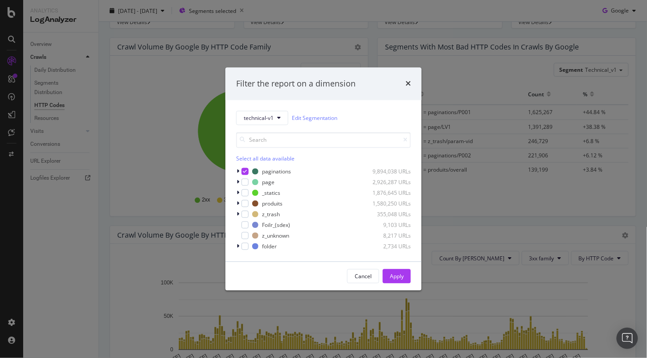
click at [273, 160] on div "Select all data available" at bounding box center [323, 159] width 175 height 8
click at [263, 160] on div "Unselect all data available" at bounding box center [323, 159] width 175 height 8
click at [245, 172] on div "modal" at bounding box center [244, 171] width 7 height 7
click at [245, 172] on icon "modal" at bounding box center [245, 171] width 4 height 4
click at [253, 161] on div "Select all data available" at bounding box center [323, 159] width 175 height 8
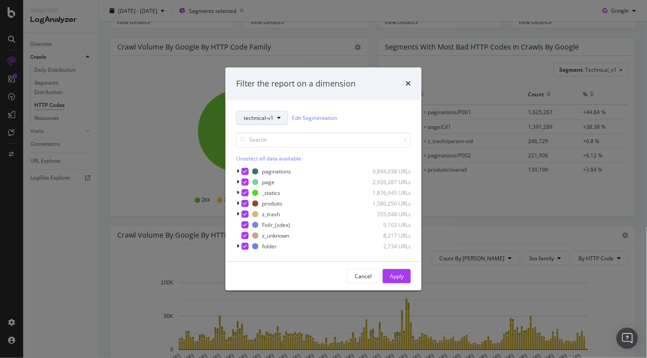
click at [268, 119] on span "technical-v1" at bounding box center [259, 118] width 30 height 8
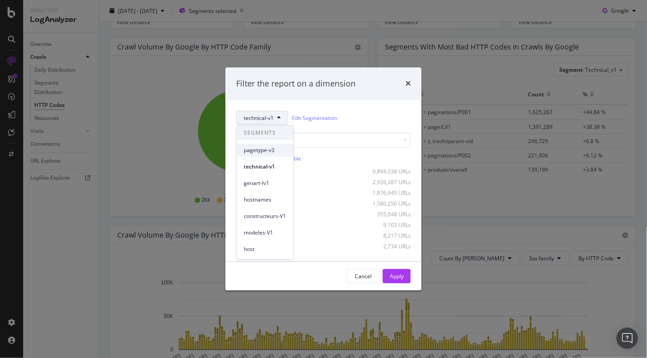
click at [267, 146] on span "pagetype-v3" at bounding box center [265, 150] width 42 height 8
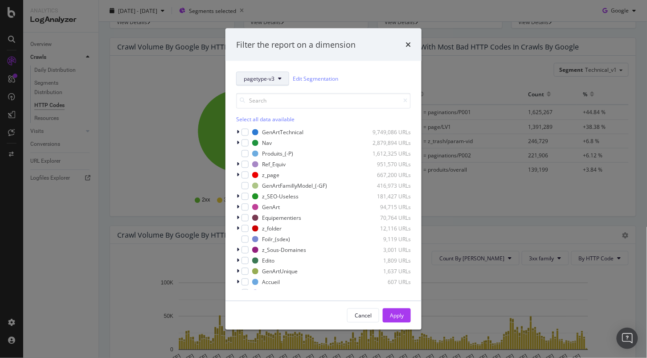
click at [267, 75] on span "pagetype-v3" at bounding box center [259, 79] width 31 height 8
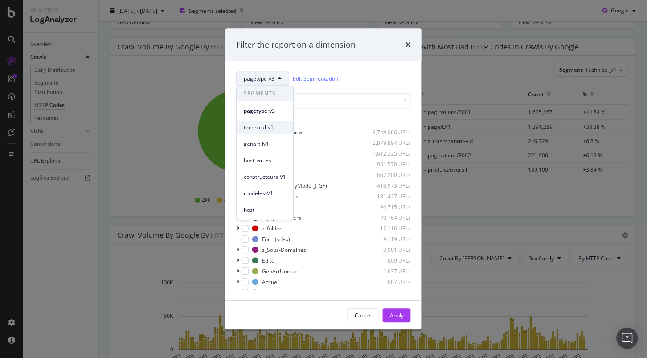
click at [262, 128] on span "technical-v1" at bounding box center [265, 127] width 42 height 8
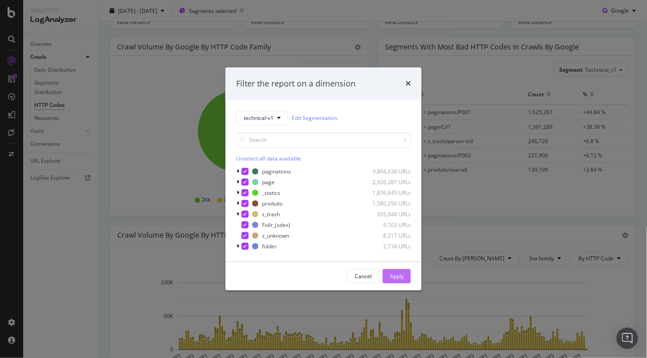
click at [398, 278] on div "Apply" at bounding box center [397, 276] width 14 height 8
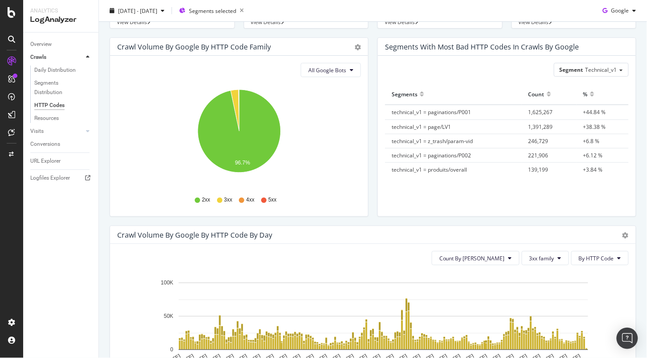
click at [398, 274] on icon "Mar 12 2025 Mar 18 2025 Mar 24 2025 Mar 30 2025 Apr 05 2025 Apr 11 2025 Apr 17 …" at bounding box center [373, 323] width 512 height 103
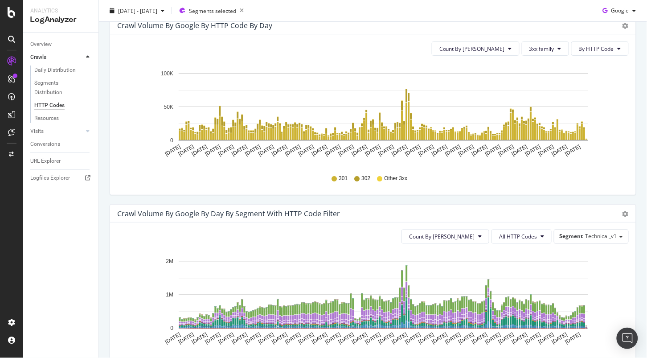
scroll to position [294, 0]
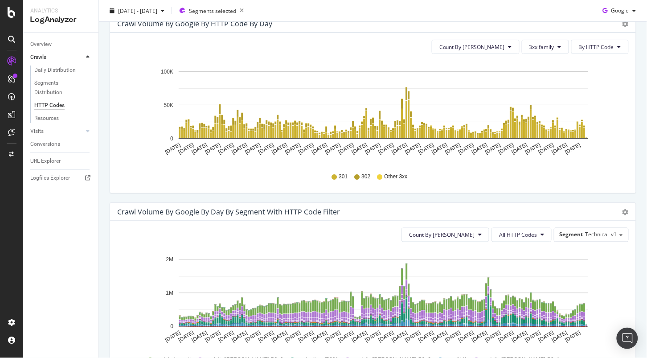
click at [510, 227] on div "Count By Day All HTTP Codes Segment Technical_v1 Hold CMD (⌘) while clicking to…" at bounding box center [373, 301] width 526 height 160
click at [510, 232] on span "All HTTP Codes" at bounding box center [518, 235] width 38 height 8
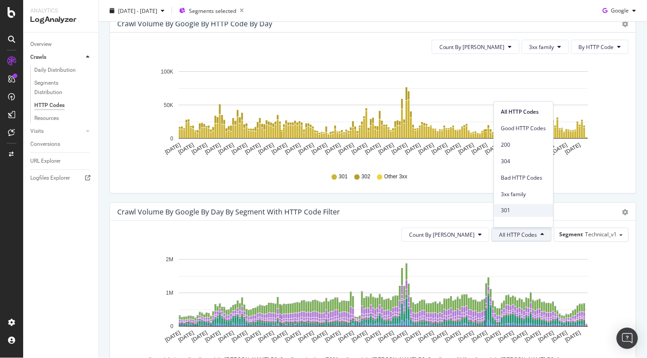
click at [519, 209] on span "301" at bounding box center [523, 210] width 45 height 8
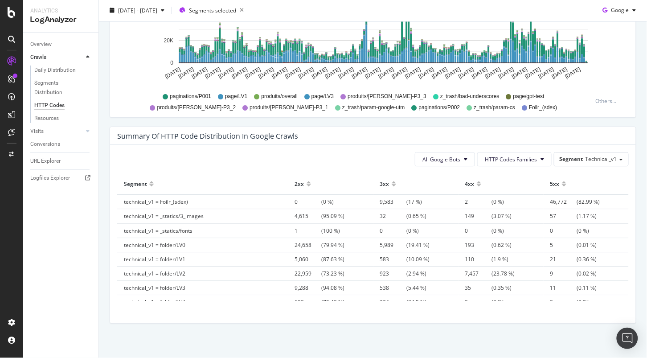
scroll to position [563, 0]
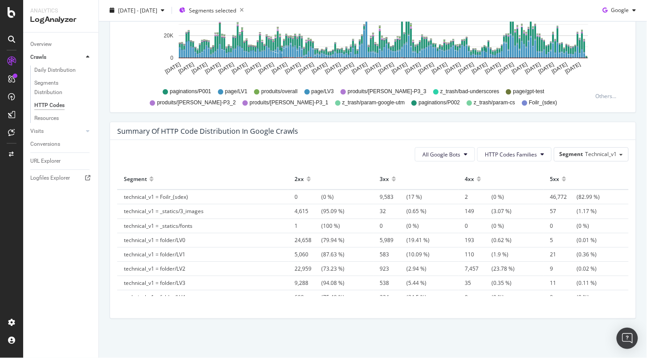
click at [392, 179] on div at bounding box center [394, 182] width 4 height 7
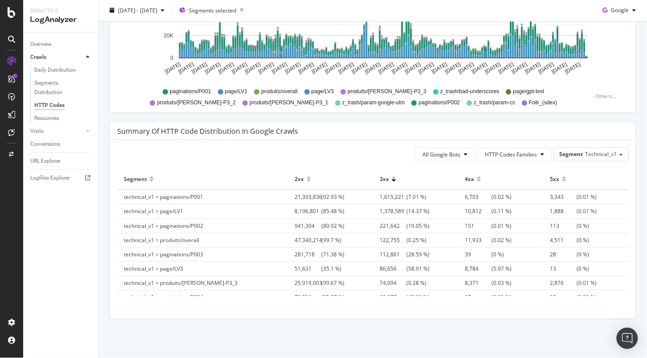
click at [392, 179] on div at bounding box center [394, 182] width 4 height 7
click at [392, 174] on div at bounding box center [394, 175] width 4 height 7
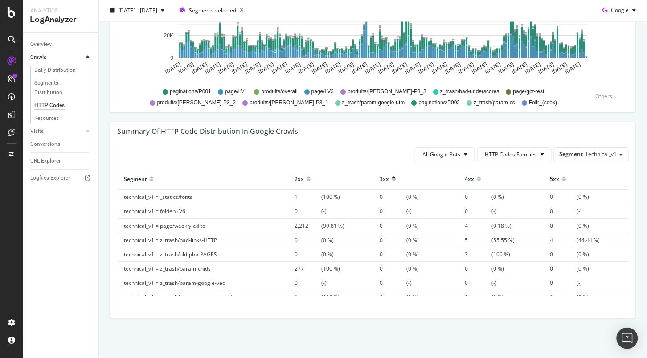
click at [392, 174] on div at bounding box center [394, 175] width 4 height 7
click at [392, 180] on div at bounding box center [394, 182] width 4 height 7
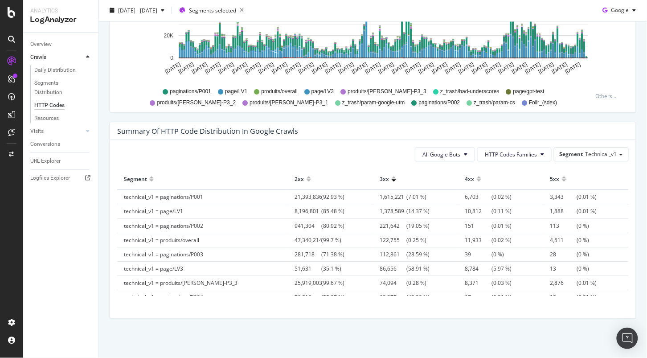
click at [477, 180] on div at bounding box center [479, 182] width 4 height 7
click at [477, 175] on div at bounding box center [479, 175] width 4 height 7
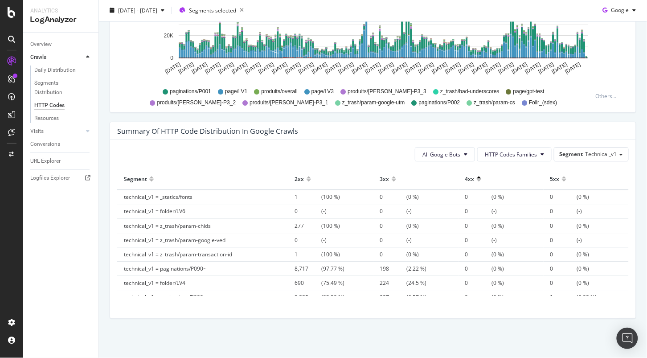
click at [477, 180] on div at bounding box center [479, 182] width 4 height 7
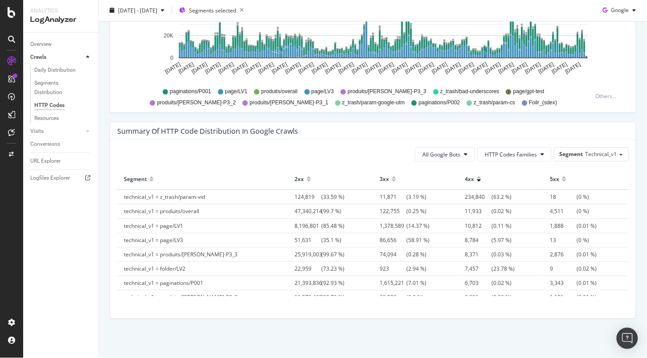
click at [467, 178] on div "4xx" at bounding box center [469, 179] width 9 height 14
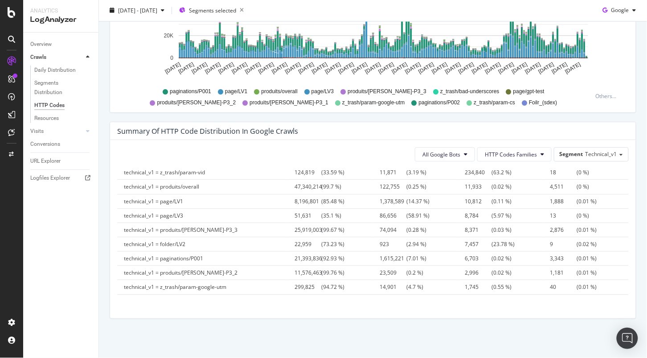
scroll to position [0, 0]
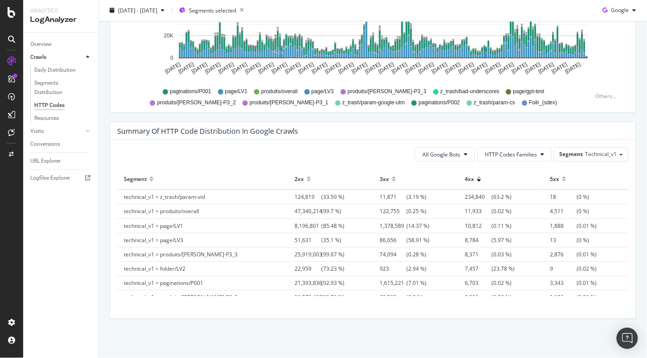
click at [203, 196] on span "technical_v1 = z_trash/param-vid" at bounding box center [164, 197] width 81 height 8
click at [473, 196] on span "234,840" at bounding box center [478, 197] width 27 height 8
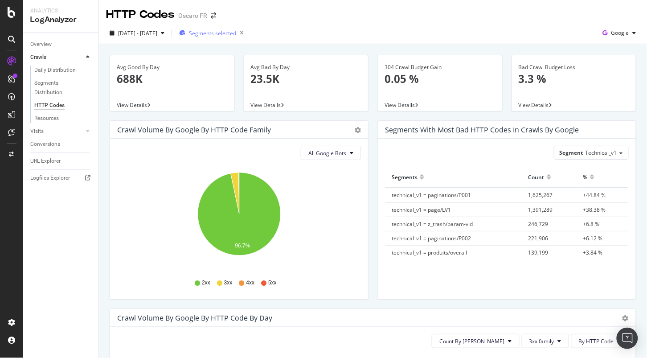
click at [211, 37] on div "Segments selected" at bounding box center [213, 33] width 68 height 12
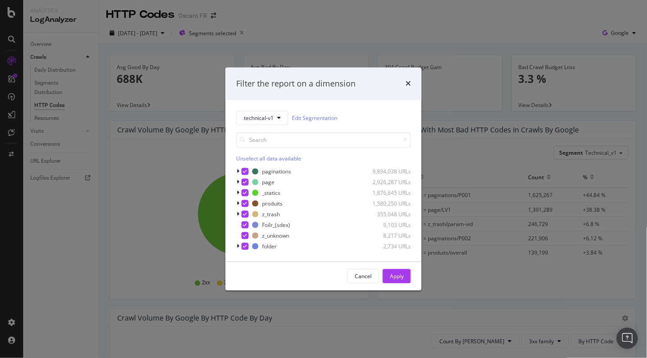
click at [258, 157] on div "Unselect all data available" at bounding box center [323, 159] width 175 height 8
click at [244, 217] on div "modal" at bounding box center [244, 214] width 7 height 7
click at [387, 275] on button "Apply" at bounding box center [397, 276] width 28 height 14
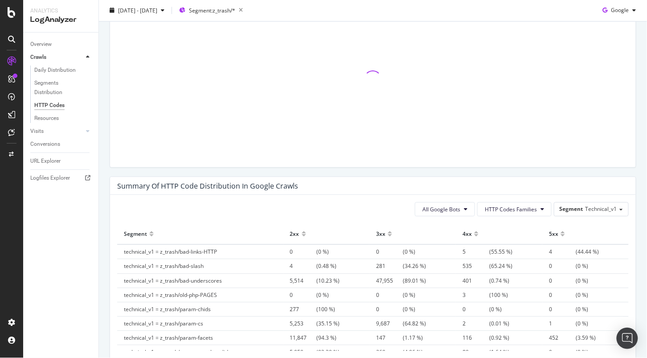
scroll to position [563, 0]
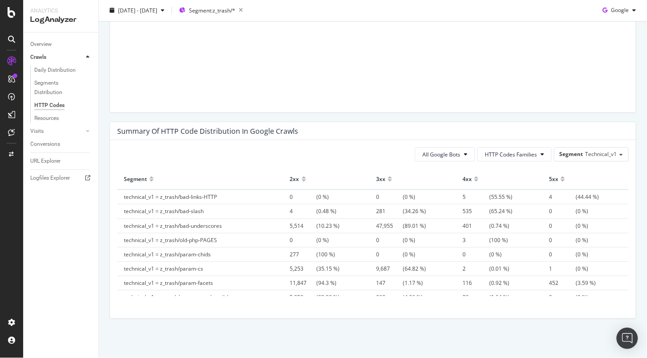
click at [477, 179] on div at bounding box center [476, 182] width 4 height 7
click at [389, 178] on div at bounding box center [390, 179] width 4 height 14
click at [390, 173] on div at bounding box center [390, 175] width 4 height 7
click at [388, 181] on div at bounding box center [390, 182] width 4 height 7
click at [474, 181] on div at bounding box center [476, 182] width 4 height 7
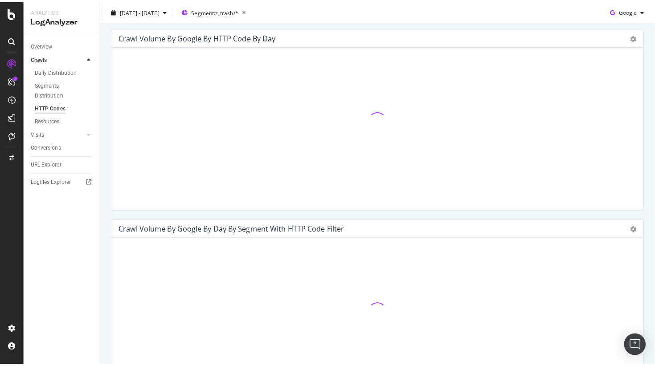
scroll to position [280, 0]
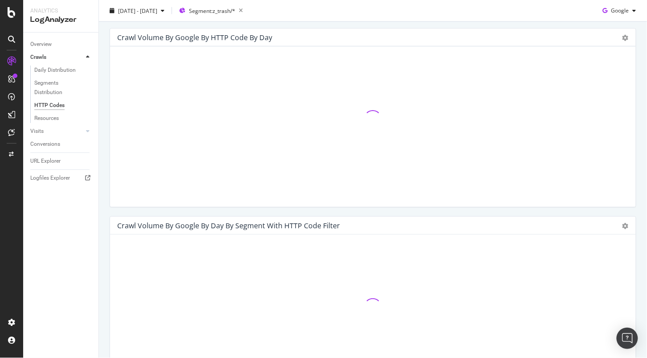
click at [108, 226] on div "Crawl Volume by google by Day by Segment with HTTP Code Filter Timeline (by Val…" at bounding box center [373, 310] width 536 height 188
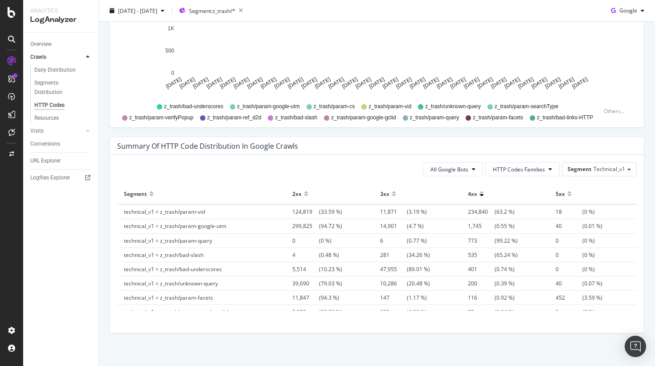
scroll to position [555, 0]
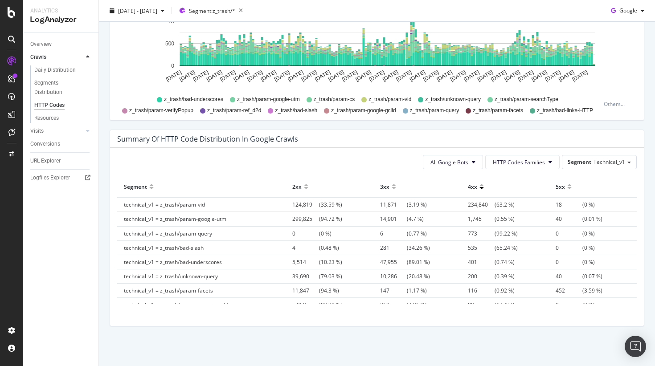
click at [482, 182] on div at bounding box center [481, 183] width 4 height 7
click at [480, 188] on div at bounding box center [481, 190] width 4 height 7
click at [392, 183] on div at bounding box center [394, 183] width 4 height 7
click at [393, 188] on div at bounding box center [394, 190] width 4 height 7
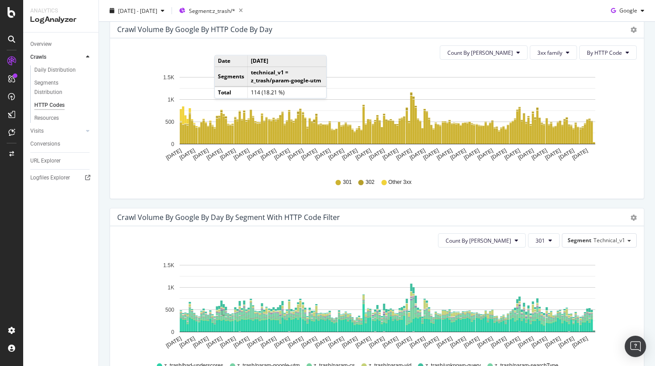
scroll to position [289, 0]
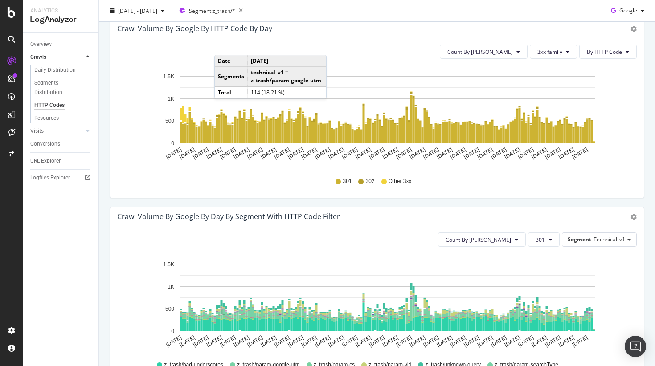
click at [479, 192] on div "Count By Day 3xx family By HTTP Code Hold CMD (⌘) while clicking to filter the …" at bounding box center [377, 117] width 534 height 160
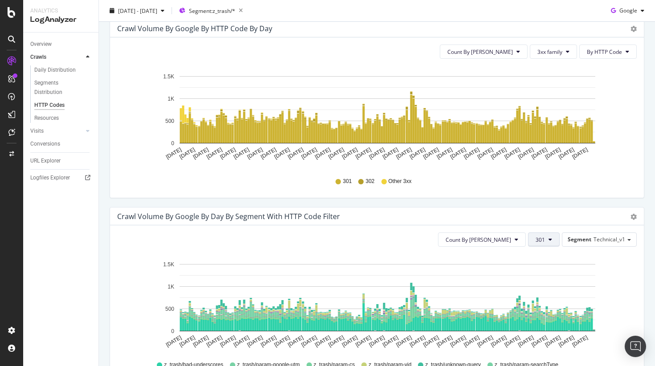
click at [545, 238] on span "301" at bounding box center [540, 240] width 9 height 8
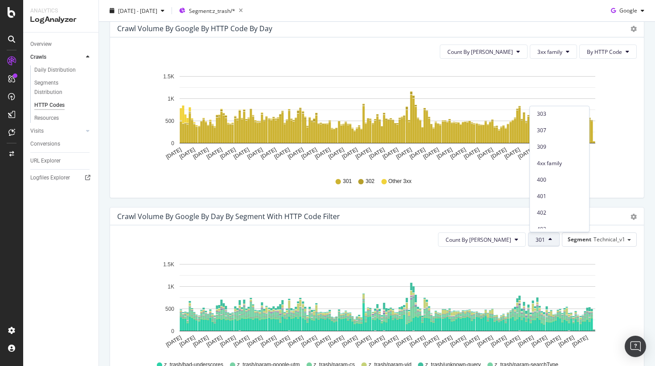
scroll to position [134, 0]
click at [551, 166] on span "4xx family" at bounding box center [559, 164] width 45 height 8
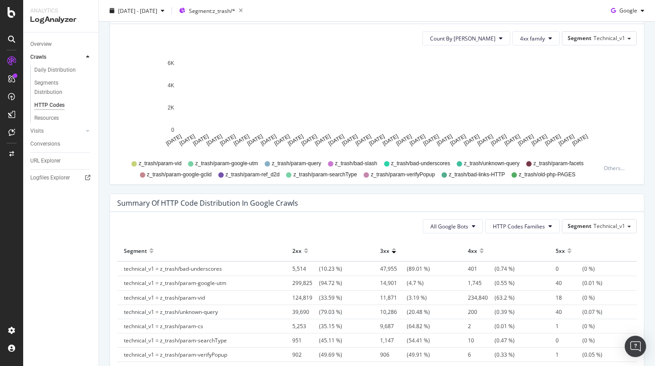
scroll to position [490, 0]
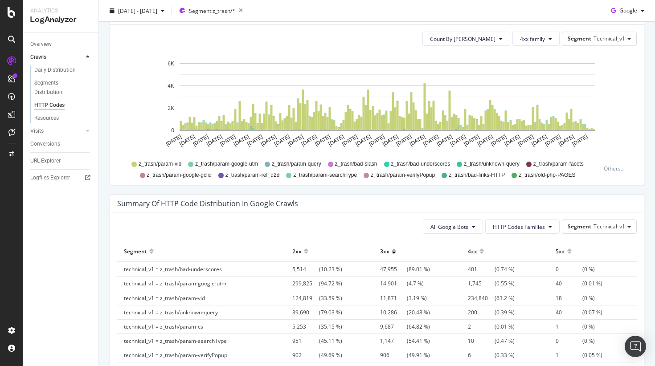
click at [481, 253] on div at bounding box center [481, 255] width 4 height 7
click at [392, 253] on div at bounding box center [394, 255] width 4 height 7
click at [480, 253] on div at bounding box center [481, 255] width 4 height 7
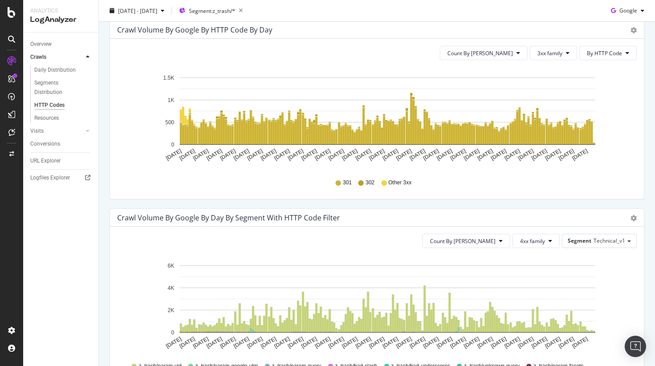
scroll to position [287, 0]
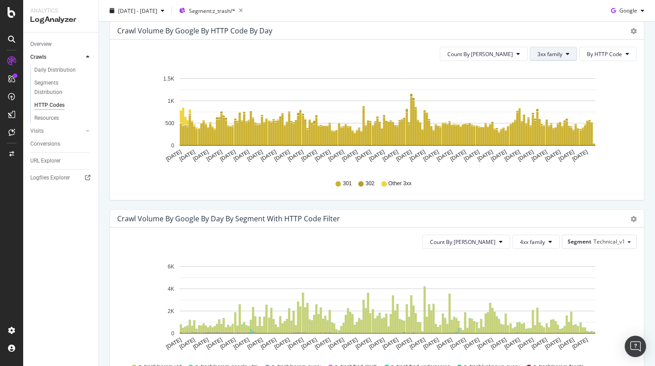
click at [557, 52] on span "3xx family" at bounding box center [549, 54] width 25 height 8
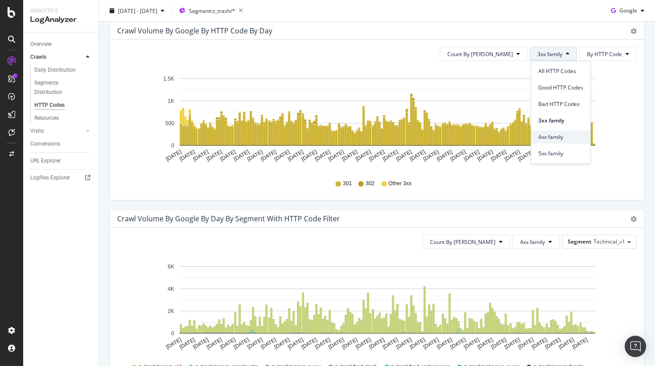
click at [559, 135] on span "4xx family" at bounding box center [560, 137] width 45 height 8
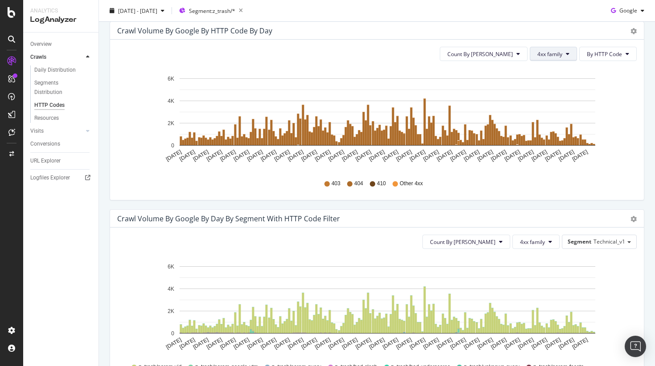
click at [561, 51] on span "4xx family" at bounding box center [549, 54] width 25 height 8
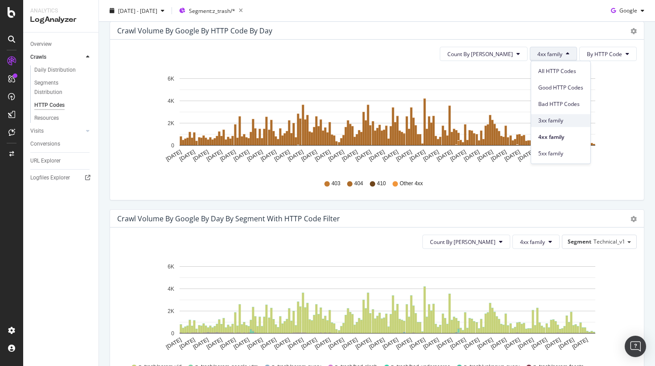
click at [563, 125] on div "3xx family" at bounding box center [560, 120] width 59 height 13
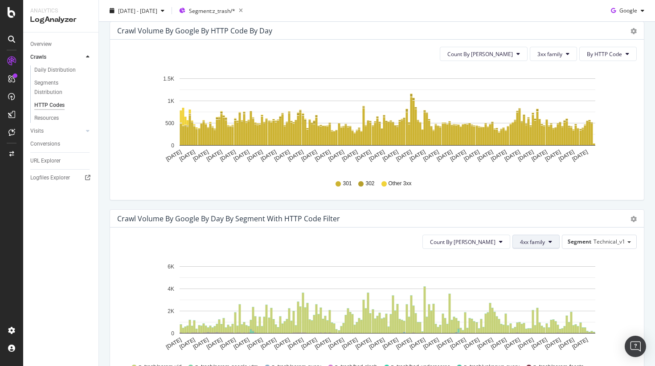
click at [535, 236] on button "4xx family" at bounding box center [535, 242] width 47 height 14
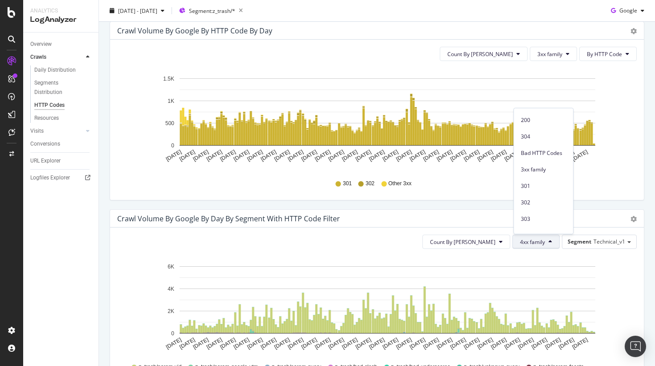
scroll to position [31, 0]
click at [543, 186] on span "301" at bounding box center [543, 186] width 45 height 8
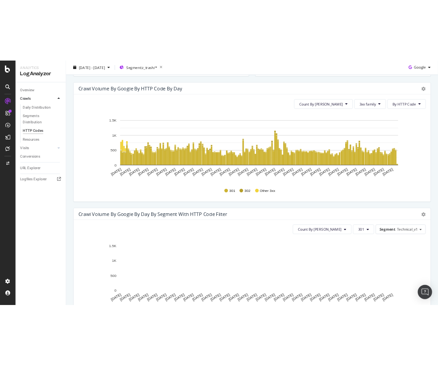
scroll to position [277, 0]
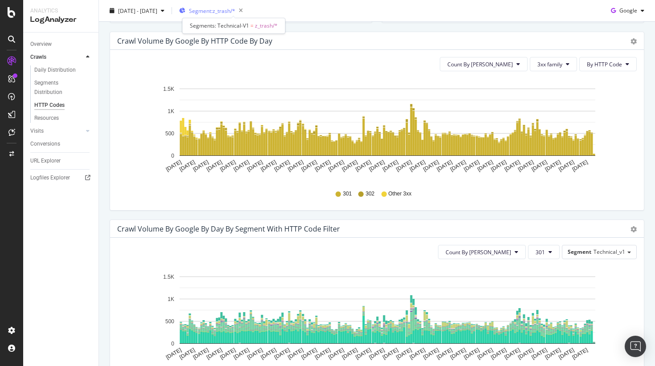
click at [218, 10] on span "Segment: z_trash/*" at bounding box center [212, 11] width 46 height 8
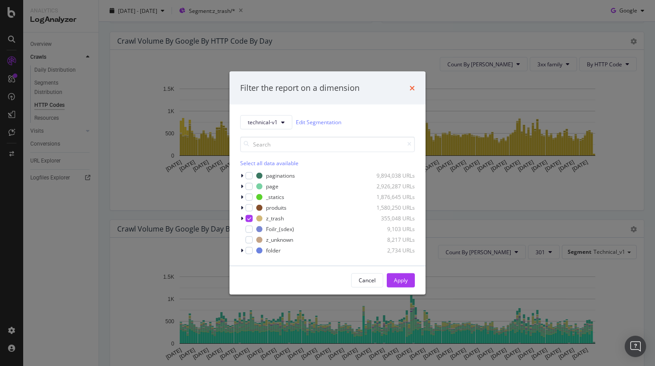
click at [410, 87] on icon "times" at bounding box center [411, 87] width 5 height 7
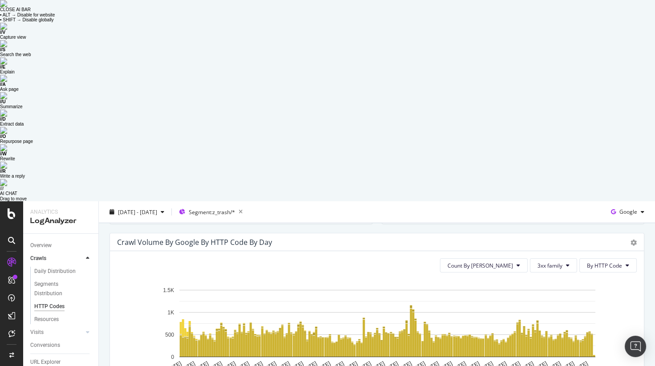
click at [321, 258] on div "Count By Day 3xx family By HTTP Code" at bounding box center [377, 265] width 520 height 14
click at [246, 206] on icon "button" at bounding box center [240, 212] width 11 height 12
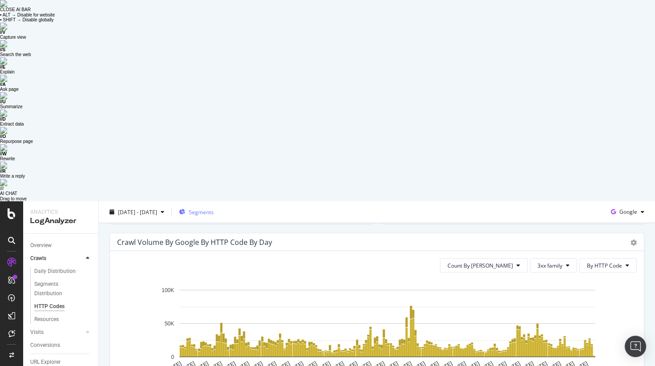
click at [214, 208] on span "Segments" at bounding box center [201, 212] width 25 height 8
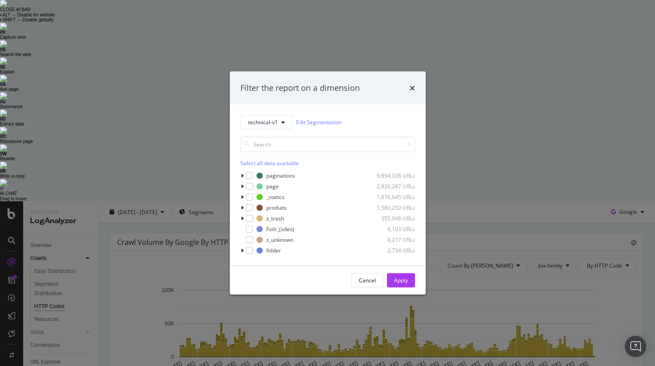
click at [286, 41] on div "Filter the report on a dimension technical-v1 Edit Segmentation Select all data…" at bounding box center [327, 183] width 655 height 366
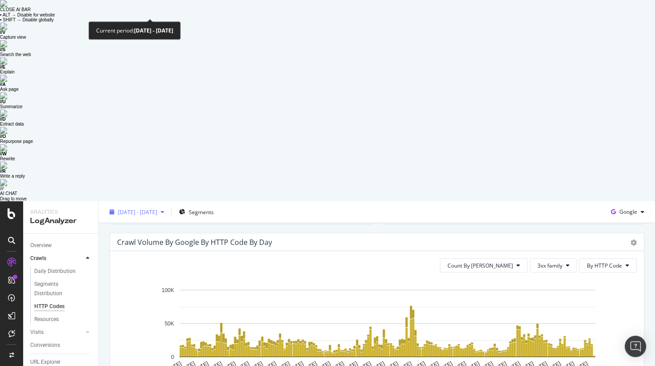
click at [157, 208] on span "[DATE] - [DATE]" at bounding box center [137, 212] width 39 height 8
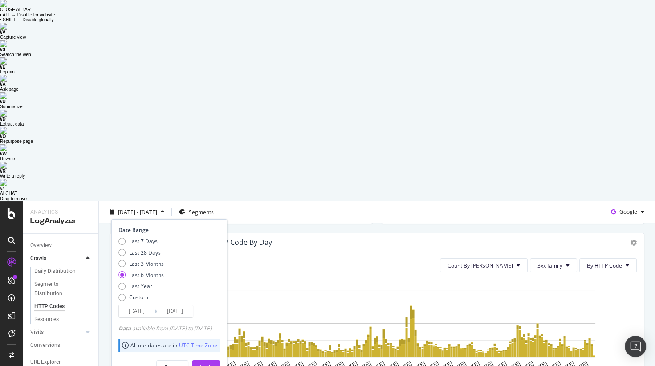
click at [147, 237] on div "Last 7 Days Last 28 Days Last 3 Months Last 6 Months Last Year Custom" at bounding box center [141, 270] width 45 height 67
click at [150, 260] on div "Last 3 Months" at bounding box center [146, 264] width 35 height 8
type input "[DATE]"
click at [329, 238] on div "Crawl Volume by google by HTTP Code by Day" at bounding box center [367, 242] width 500 height 9
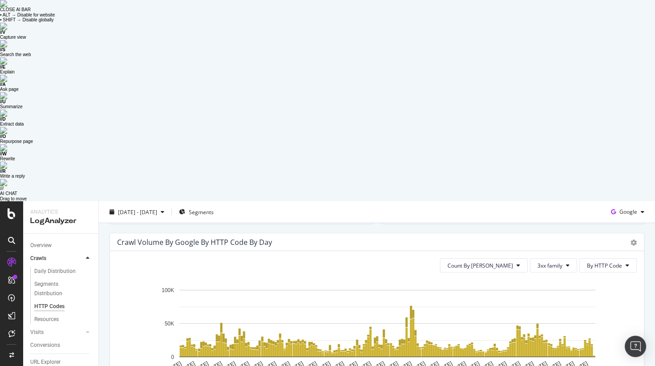
click at [329, 238] on div "Crawl Volume by google by HTTP Code by Day" at bounding box center [367, 242] width 500 height 9
click at [552, 262] on span "3xx family" at bounding box center [550, 266] width 25 height 8
click at [552, 133] on span "3xx family" at bounding box center [561, 131] width 45 height 8
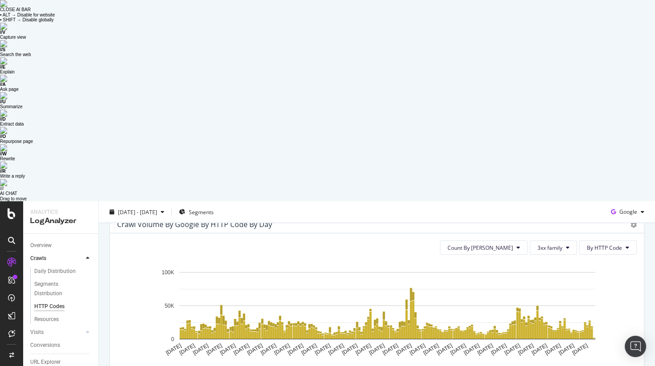
click at [551, 192] on span "3xx family" at bounding box center [532, 193] width 45 height 8
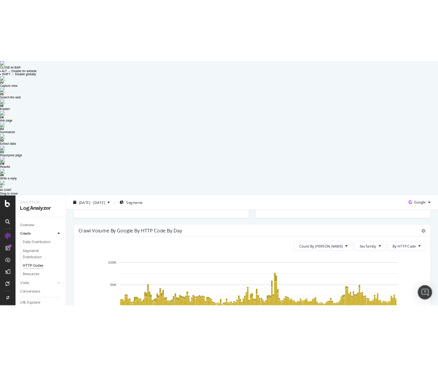
scroll to position [263, 0]
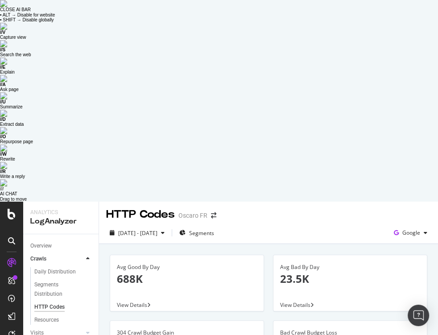
scroll to position [0, 0]
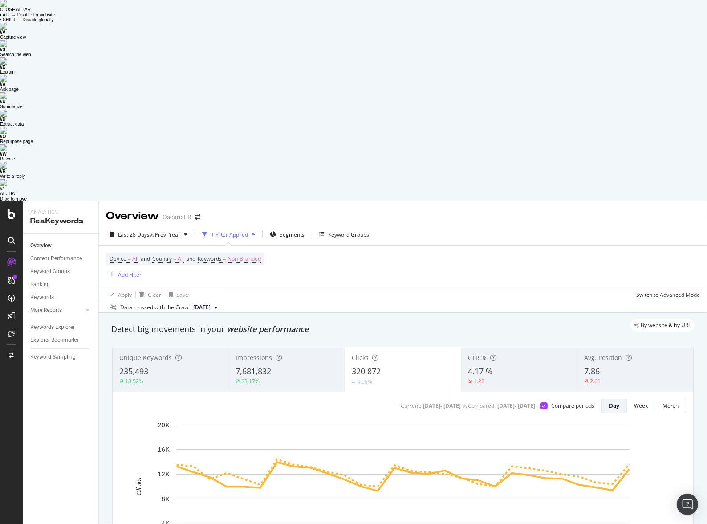
scroll to position [45, 0]
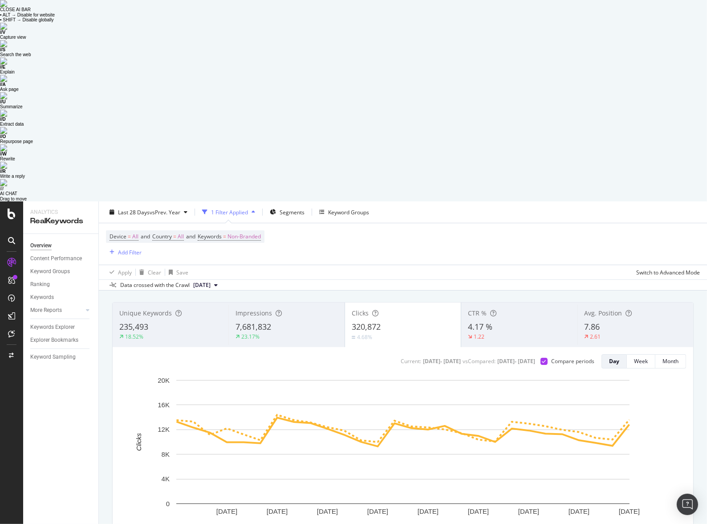
click at [97, 422] on div "Overview Content Performance Keyword Groups Ranking Keywords More Reports Count…" at bounding box center [60, 479] width 75 height 491
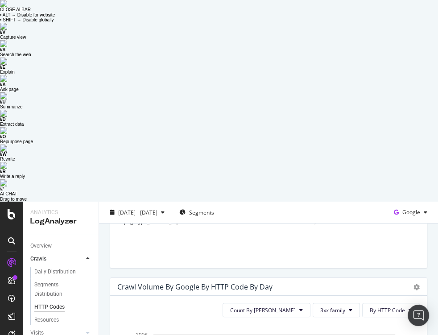
scroll to position [494, 0]
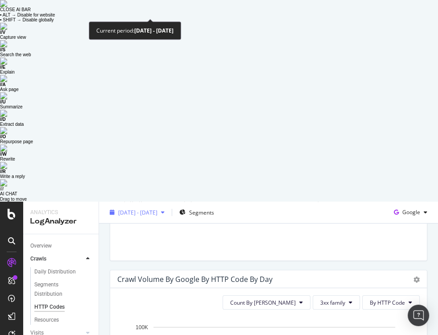
click at [150, 208] on span "[DATE] - [DATE]" at bounding box center [137, 212] width 39 height 8
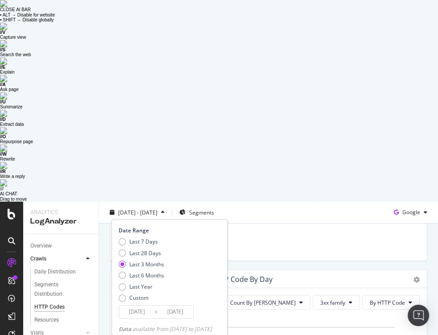
click at [153, 260] on div "Last 3 Months" at bounding box center [146, 264] width 35 height 8
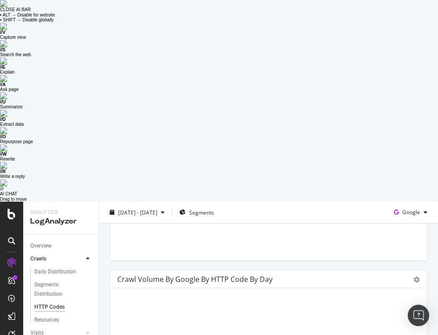
click at [102, 221] on div "Avg Good By Day 761K View Details Avg Bad By Day 23.4K View Details 304 Crawl B…" at bounding box center [268, 317] width 339 height 1131
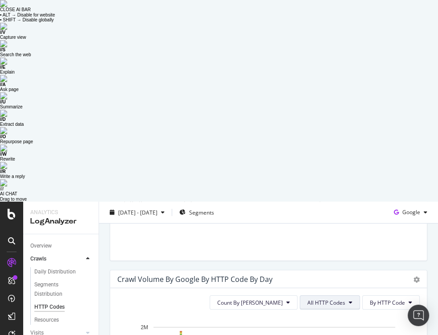
click at [344, 298] on span "All HTTP Codes" at bounding box center [326, 302] width 38 height 8
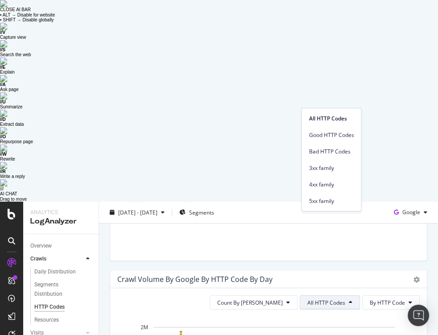
click at [344, 298] on span "All HTTP Codes" at bounding box center [326, 302] width 38 height 8
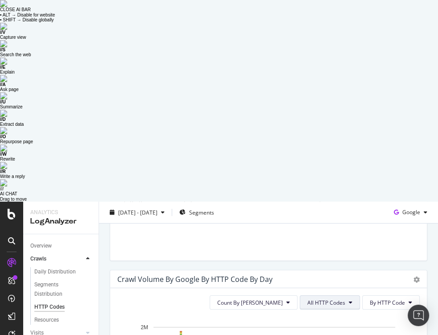
click at [343, 298] on span "All HTTP Codes" at bounding box center [326, 302] width 38 height 8
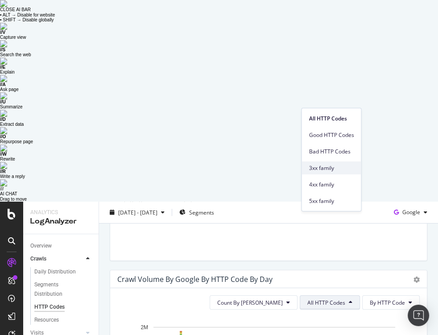
click at [335, 163] on div "3xx family" at bounding box center [330, 167] width 59 height 13
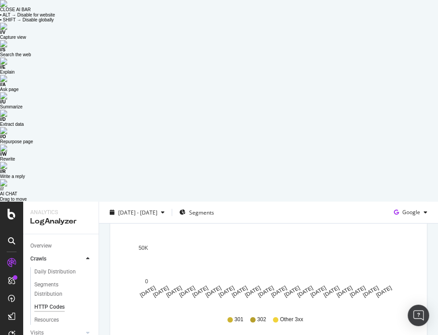
scroll to position [634, 0]
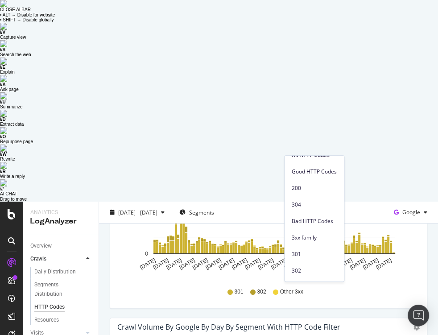
scroll to position [12, 0]
click at [313, 250] on span "301" at bounding box center [313, 253] width 45 height 8
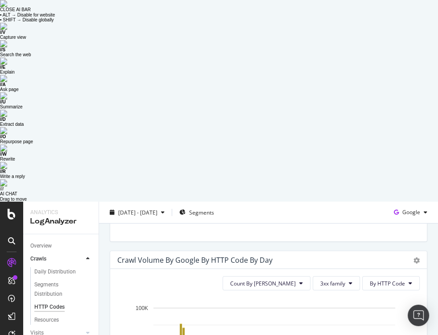
scroll to position [512, 0]
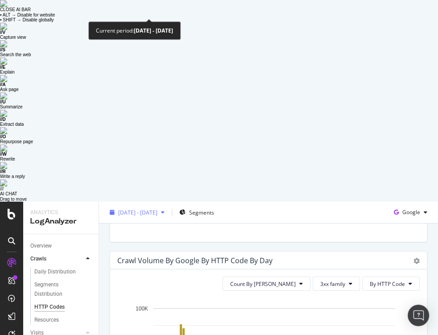
click at [154, 208] on span "[DATE] - [DATE]" at bounding box center [137, 212] width 39 height 8
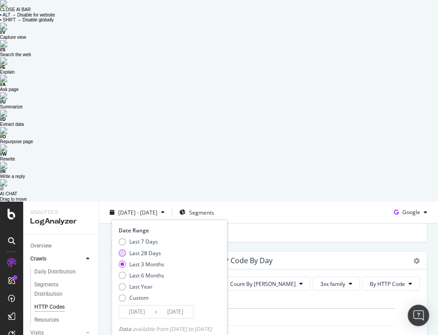
click at [145, 249] on div "Last 28 Days" at bounding box center [145, 253] width 32 height 8
type input "[DATE]"
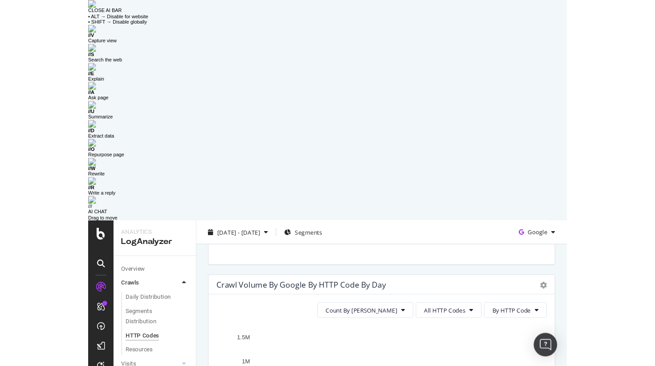
scroll to position [512, 0]
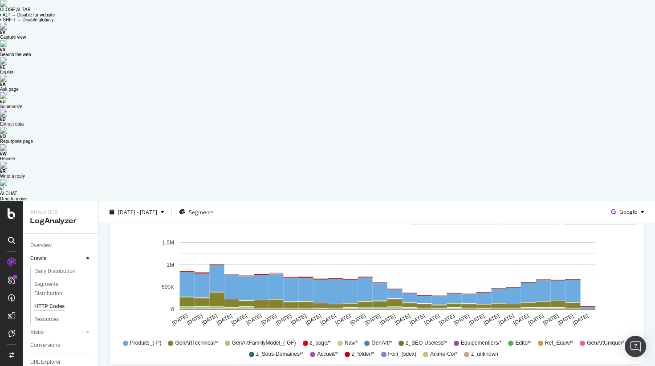
click at [133, 232] on icon "[DATE] [DATE] [DATE] [DATE] [DATE] [DATE] [DATE] [DATE] [DATE] [DATE] [DATE] [D…" at bounding box center [377, 283] width 520 height 103
click at [105, 185] on div "Crawl Volume by google by Day by Segment with HTTP Code Filter Timeline (by Val…" at bounding box center [377, 279] width 544 height 188
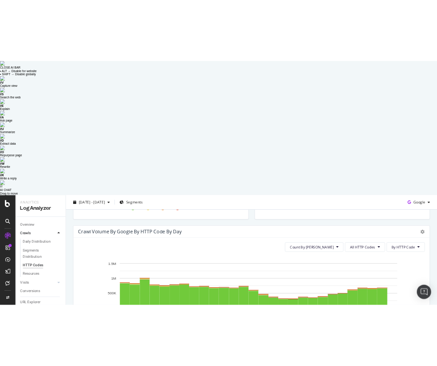
scroll to position [258, 0]
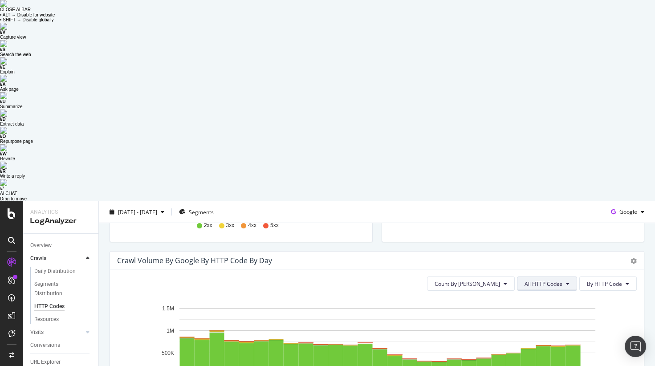
click at [437, 280] on span "All HTTP Codes" at bounding box center [544, 284] width 38 height 8
click at [437, 145] on div "3xx family" at bounding box center [548, 149] width 59 height 13
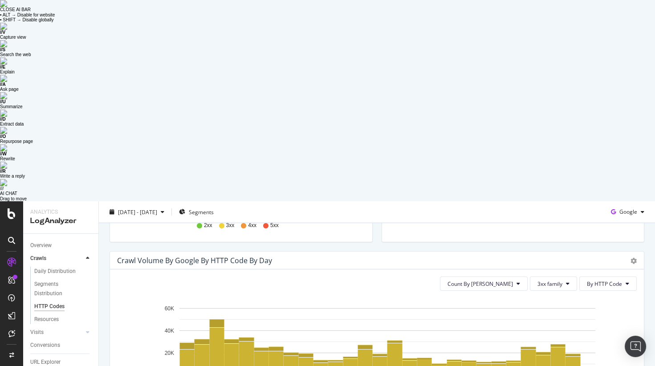
click at [336, 256] on div "Crawl Volume by google by HTTP Code by Day" at bounding box center [367, 260] width 500 height 9
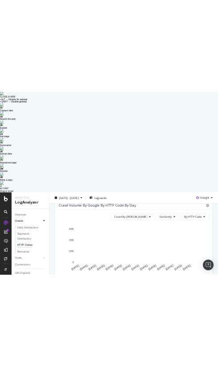
scroll to position [543, 0]
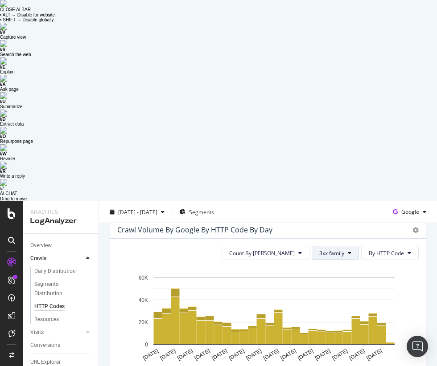
click at [347, 246] on button "3xx family" at bounding box center [334, 253] width 47 height 14
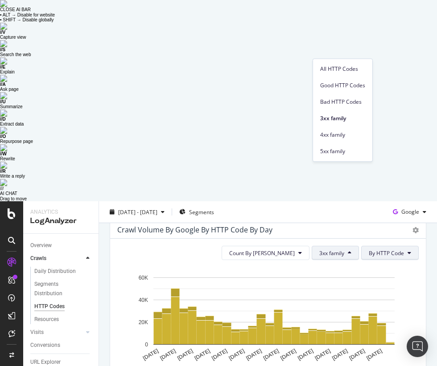
click at [385, 249] on span "By HTTP Code" at bounding box center [385, 253] width 35 height 8
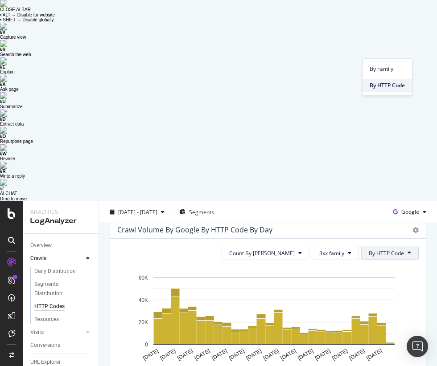
click at [394, 86] on span "By HTTP Code" at bounding box center [386, 86] width 35 height 8
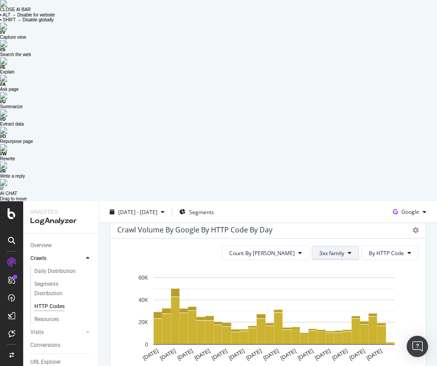
click at [349, 250] on icon at bounding box center [350, 252] width 4 height 5
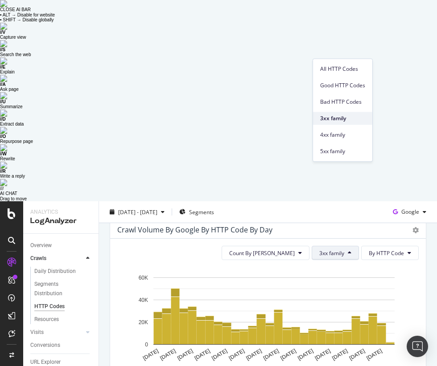
click at [343, 119] on span "3xx family" at bounding box center [342, 118] width 45 height 8
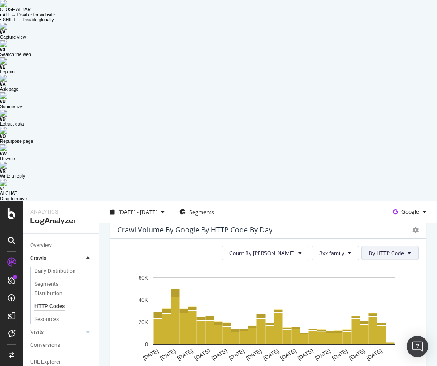
click at [381, 249] on span "By HTTP Code" at bounding box center [385, 253] width 35 height 8
click at [391, 71] on span "By Family" at bounding box center [386, 69] width 35 height 8
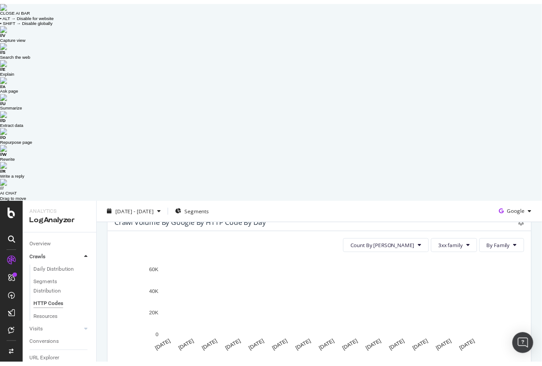
scroll to position [296, 0]
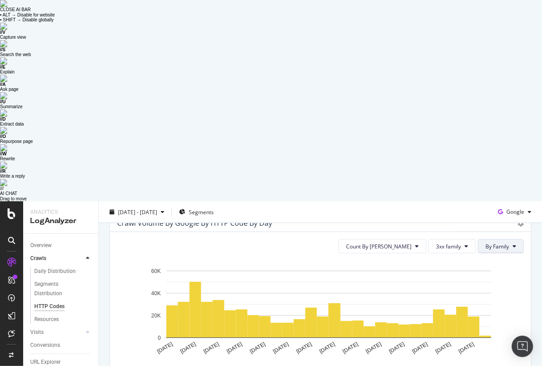
click at [437, 243] on span "By Family" at bounding box center [498, 247] width 24 height 8
click at [437, 243] on span "3xx family" at bounding box center [448, 247] width 25 height 8
click at [437, 243] on span "By Family" at bounding box center [498, 247] width 24 height 8
click at [437, 76] on span "By HTTP Code" at bounding box center [503, 79] width 35 height 8
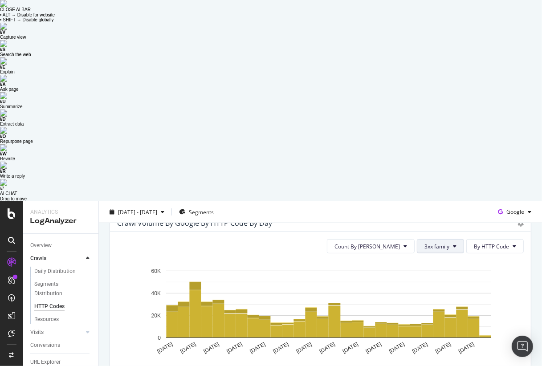
click at [437, 239] on button "3xx family" at bounding box center [440, 246] width 47 height 14
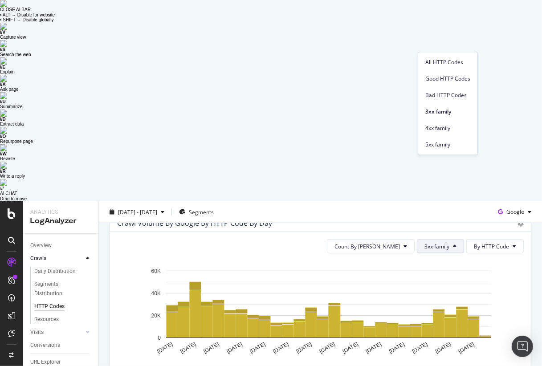
click at [437, 232] on div "Count By Day 3xx family By HTTP Code Hold CMD (⌘) while clicking to filter the …" at bounding box center [320, 312] width 421 height 160
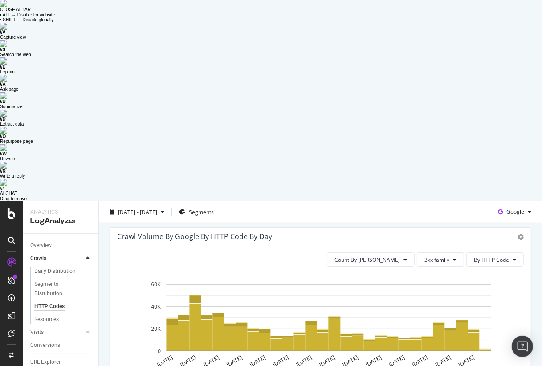
scroll to position [284, 0]
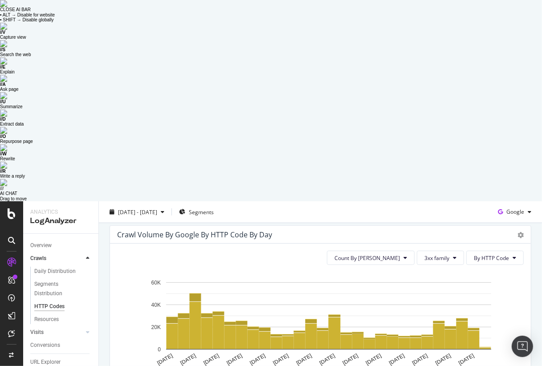
click at [83, 328] on div at bounding box center [78, 332] width 9 height 9
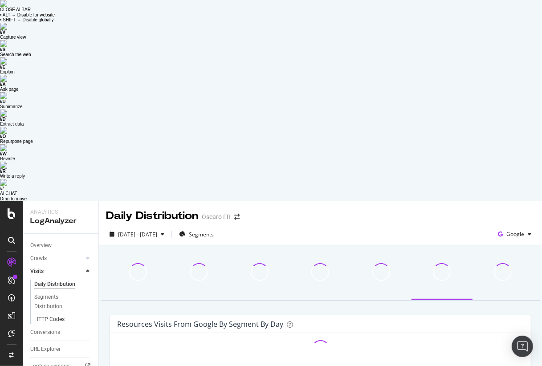
click at [67, 315] on link "HTTP Codes" at bounding box center [63, 319] width 58 height 9
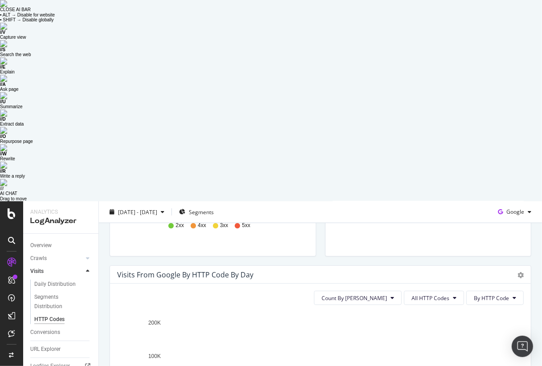
scroll to position [218, 0]
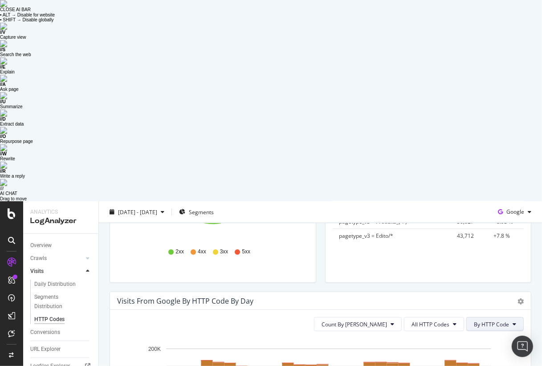
click at [437, 321] on span "By HTTP Code" at bounding box center [491, 325] width 35 height 8
click at [437, 159] on span "By HTTP Code" at bounding box center [492, 157] width 35 height 8
click at [437, 317] on button "All HTTP Codes" at bounding box center [434, 324] width 60 height 14
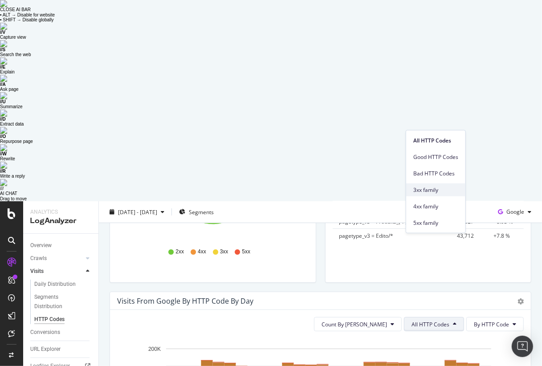
click at [426, 192] on span "3xx family" at bounding box center [435, 190] width 45 height 8
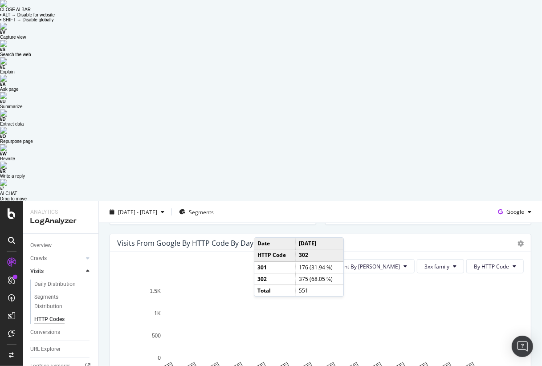
scroll to position [0, 0]
